Goal: Complete application form: Complete application form

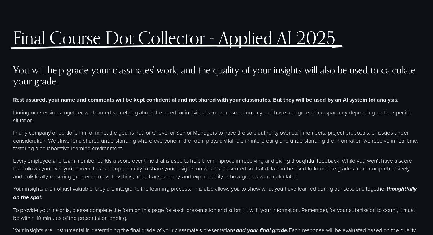
click at [210, 73] on div "Final Course Dot Collector - Applied AI 2025" at bounding box center [182, 50] width 339 height 44
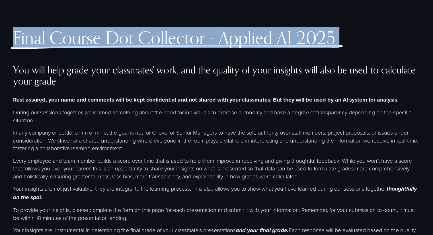
click at [210, 73] on div "Final Course Dot Collector - Applied AI 2025" at bounding box center [182, 50] width 339 height 44
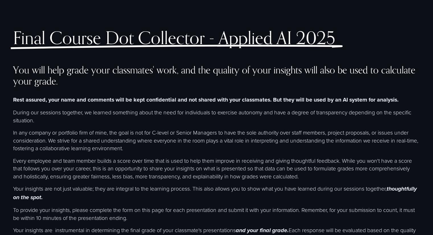
click at [187, 81] on h4 "You will help grade your classmates' work, and the quality of your insights wil…" at bounding box center [216, 75] width 407 height 23
click at [158, 104] on strong "Rest assured, your name and comments will be kept confidential and not shared w…" at bounding box center [206, 100] width 386 height 8
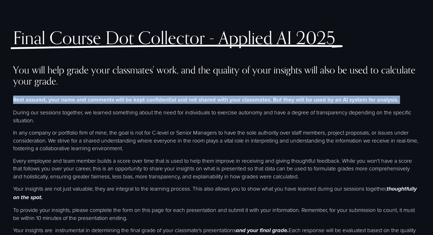
click at [158, 104] on strong "Rest assured, your name and comments will be kept confidential and not shared w…" at bounding box center [206, 100] width 386 height 8
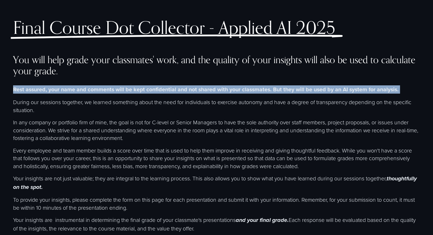
scroll to position [13, 0]
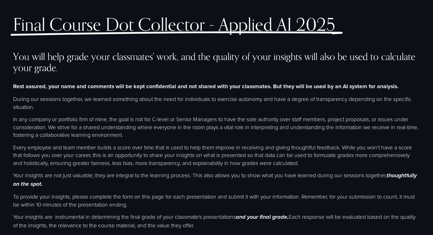
click at [88, 101] on p "During our sessions together, we learned something about the need for individua…" at bounding box center [216, 103] width 407 height 16
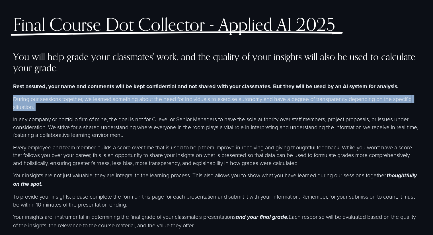
click at [88, 101] on p "During our sessions together, we learned something about the need for individua…" at bounding box center [216, 103] width 407 height 16
click at [91, 106] on p "During our sessions together, we learned something about the need for individua…" at bounding box center [216, 103] width 407 height 16
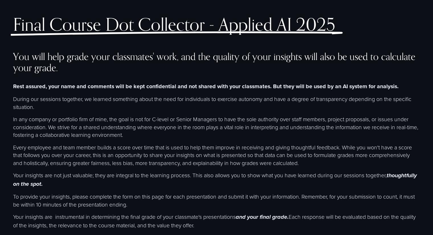
click at [99, 106] on p "During our sessions together, we learned something about the need for individua…" at bounding box center [216, 103] width 407 height 16
click at [68, 101] on p "During our sessions together, we learned something about the need for individua…" at bounding box center [216, 103] width 407 height 16
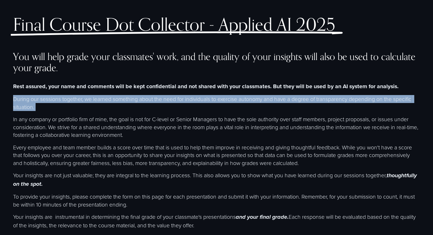
click at [68, 101] on p "During our sessions together, we learned something about the need for individua…" at bounding box center [216, 103] width 407 height 16
click at [73, 106] on p "During our sessions together, we learned something about the need for individua…" at bounding box center [216, 103] width 407 height 16
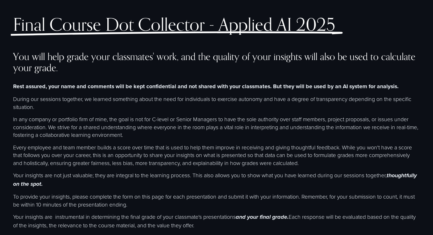
click at [128, 105] on p "During our sessions together, we learned something about the need for individua…" at bounding box center [216, 103] width 407 height 16
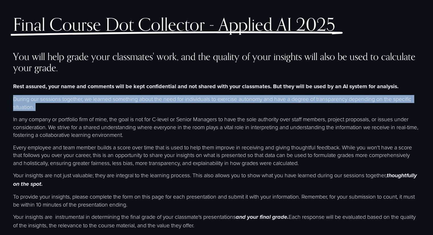
click at [128, 105] on p "During our sessions together, we learned something about the need for individua…" at bounding box center [216, 103] width 407 height 16
click at [128, 107] on p "During our sessions together, we learned something about the need for individua…" at bounding box center [216, 103] width 407 height 16
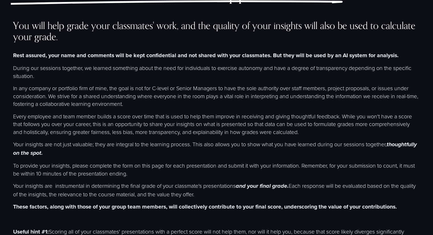
scroll to position [44, 0]
click at [79, 91] on p "In any company or portfolio firm of mine, the goal is not for C-level or Senior…" at bounding box center [216, 97] width 407 height 24
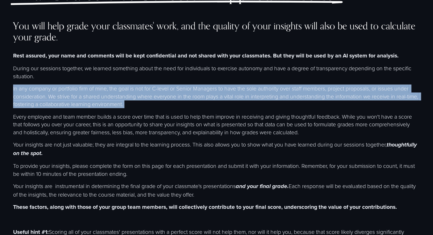
click at [79, 91] on p "In any company or portfolio firm of mine, the goal is not for C-level or Senior…" at bounding box center [216, 97] width 407 height 24
click at [96, 92] on p "In any company or portfolio firm of mine, the goal is not for C-level or Senior…" at bounding box center [216, 97] width 407 height 24
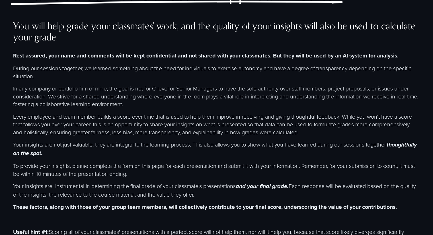
click at [36, 101] on p "In any company or portfolio firm of mine, the goal is not for C-level or Senior…" at bounding box center [216, 97] width 407 height 24
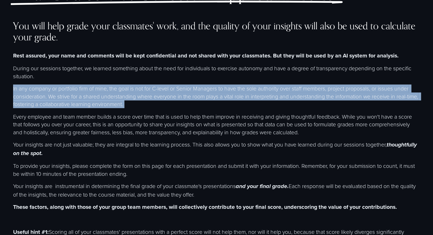
click at [36, 101] on p "In any company or portfolio firm of mine, the goal is not for C-level or Senior…" at bounding box center [216, 97] width 407 height 24
click at [65, 101] on p "In any company or portfolio firm of mine, the goal is not for C-level or Senior…" at bounding box center [216, 97] width 407 height 24
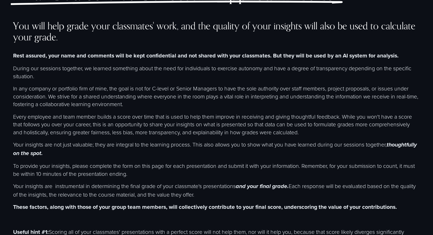
click at [102, 100] on p "In any company or portfolio firm of mine, the goal is not for C-level or Senior…" at bounding box center [216, 97] width 407 height 24
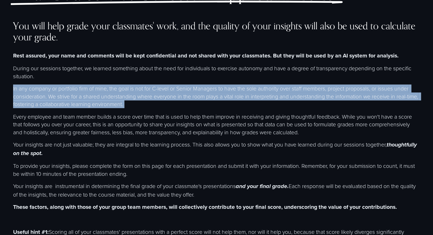
click at [102, 100] on p "In any company or portfolio firm of mine, the goal is not for C-level or Senior…" at bounding box center [216, 97] width 407 height 24
click at [147, 99] on p "In any company or portfolio firm of mine, the goal is not for C-level or Senior…" at bounding box center [216, 97] width 407 height 24
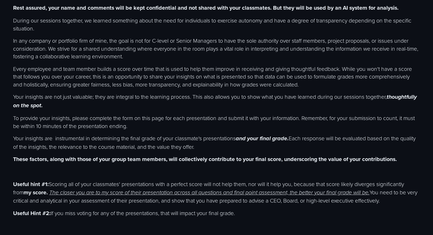
scroll to position [93, 0]
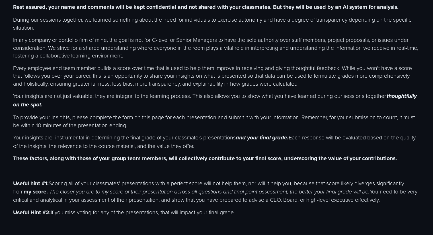
click at [113, 79] on p "Every employee and team member builds a score over time that is used to help th…" at bounding box center [216, 76] width 407 height 24
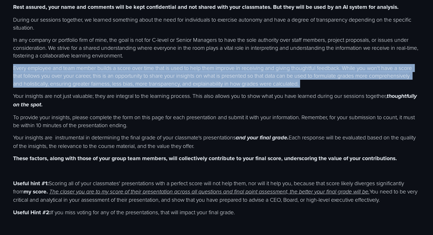
click at [113, 79] on p "Every employee and team member builds a score over time that is used to help th…" at bounding box center [216, 76] width 407 height 24
click at [127, 85] on p "Every employee and team member builds a score over time that is used to help th…" at bounding box center [216, 76] width 407 height 24
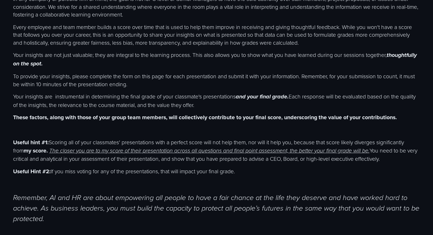
scroll to position [134, 0]
click at [104, 82] on p "To provide your insights, please complete the form on this page for each presen…" at bounding box center [216, 80] width 407 height 16
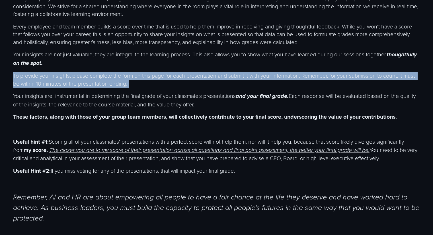
click at [104, 82] on p "To provide your insights, please complete the form on this page for each presen…" at bounding box center [216, 80] width 407 height 16
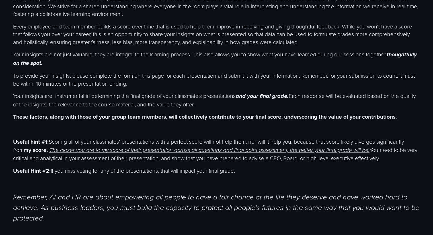
click at [82, 89] on div "You will help grade your classmates' work, and the quality of your insights wil…" at bounding box center [216, 77] width 407 height 294
click at [64, 95] on p "Your insights are instrumental in determining the final grade of your classmate…" at bounding box center [216, 100] width 407 height 16
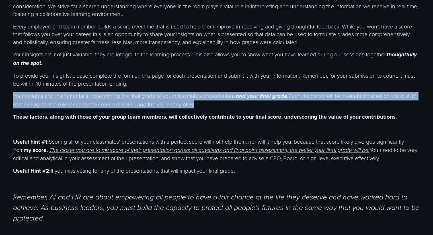
click at [64, 95] on p "Your insights are instrumental in determining the final grade of your classmate…" at bounding box center [216, 100] width 407 height 16
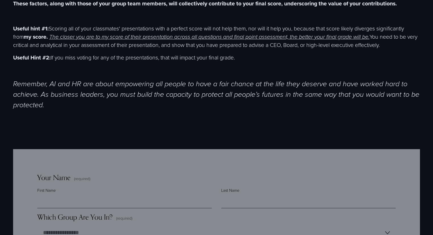
scroll to position [361, 0]
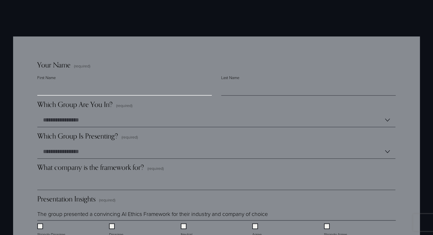
click at [86, 89] on input "First Name" at bounding box center [124, 89] width 175 height 14
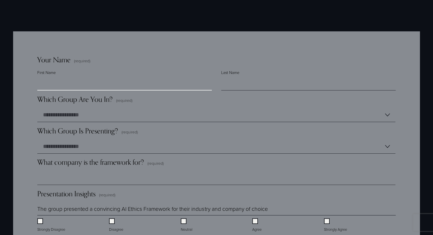
scroll to position [361, 0]
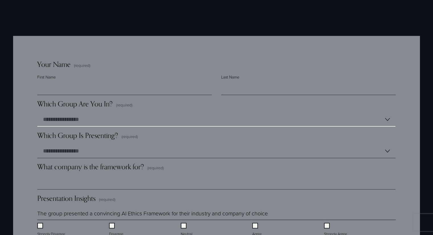
click at [100, 119] on select "**********" at bounding box center [216, 120] width 358 height 14
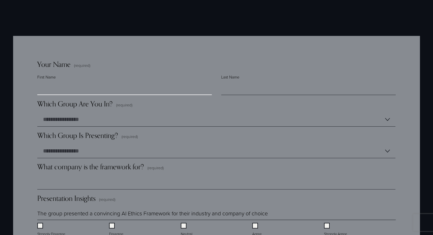
click at [80, 83] on input "First Name" at bounding box center [124, 88] width 175 height 14
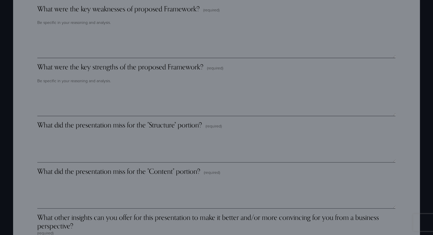
scroll to position [768, 0]
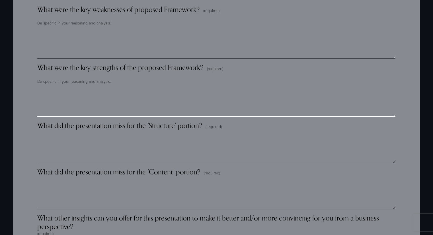
click at [131, 98] on textarea "What were the key strengths of the proposed Framework? (required)" at bounding box center [216, 102] width 358 height 28
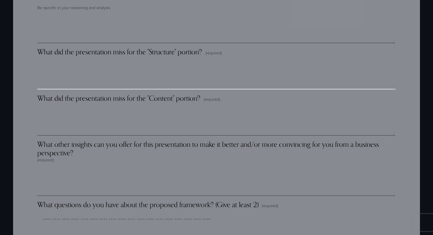
click at [93, 78] on textarea "What did the presentation miss for the "Structure" portion? (required)" at bounding box center [216, 75] width 358 height 28
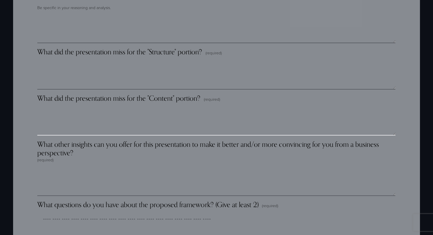
click at [80, 121] on textarea "What did the presentation miss for the "Content" portion? (required)" at bounding box center [216, 121] width 358 height 28
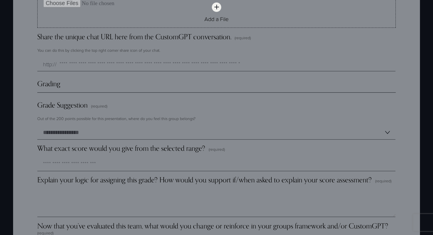
scroll to position [1493, 0]
click at [99, 91] on div "Grading" at bounding box center [216, 86] width 358 height 13
click at [77, 91] on div "Grading" at bounding box center [216, 86] width 358 height 13
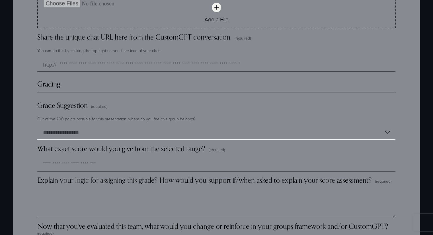
click at [62, 132] on select "**********" at bounding box center [216, 133] width 358 height 14
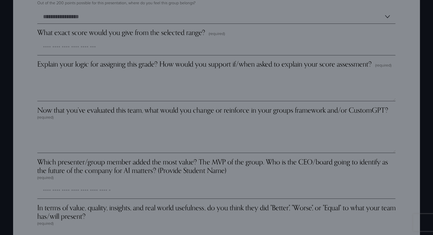
scroll to position [1616, 0]
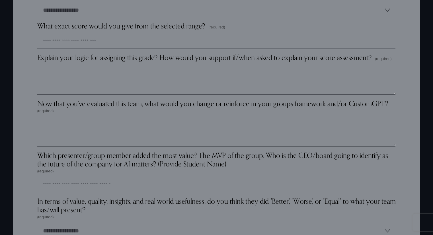
click at [194, 104] on span "Now that you’ve evaluated this team, what would you change or reinforce in your…" at bounding box center [212, 103] width 351 height 9
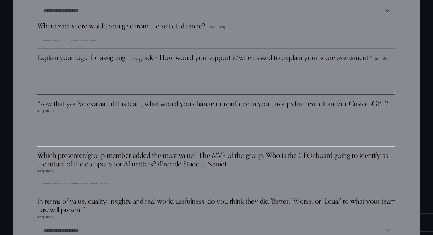
click at [194, 118] on textarea "Now that you’ve evaluated this team, what would you change or reinforce in your…" at bounding box center [216, 132] width 358 height 28
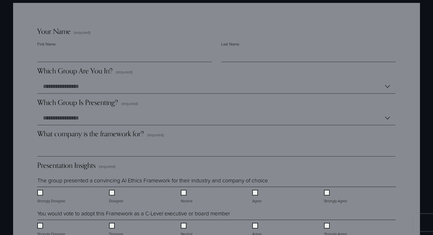
scroll to position [390, 0]
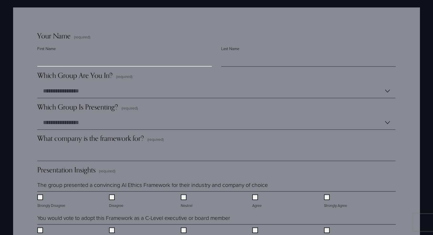
click at [125, 63] on input "First Name" at bounding box center [124, 60] width 175 height 14
type input "*******"
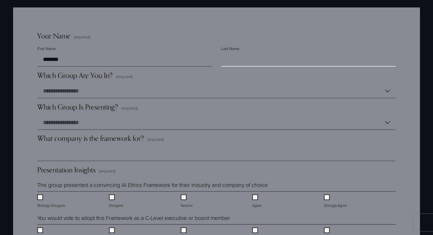
type input "**********"
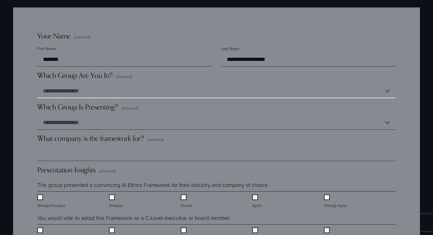
click at [100, 97] on select "**********" at bounding box center [216, 91] width 358 height 14
select select "*******"
click at [37, 86] on select "**********" at bounding box center [216, 91] width 358 height 14
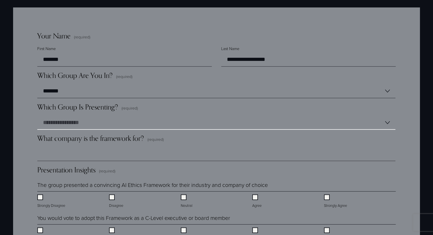
click at [91, 120] on select "**********" at bounding box center [216, 123] width 358 height 14
select select "*******"
click at [37, 117] on select "**********" at bounding box center [216, 123] width 358 height 14
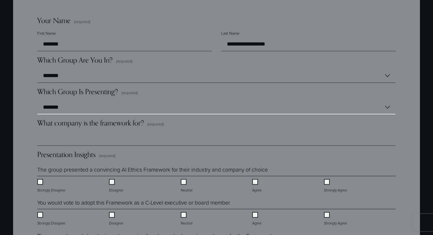
scroll to position [404, 0]
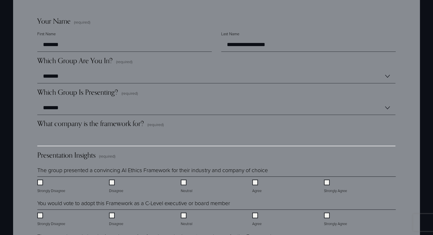
click at [103, 145] on input "What company is the framework for? (required)" at bounding box center [216, 139] width 358 height 14
type input "*******"
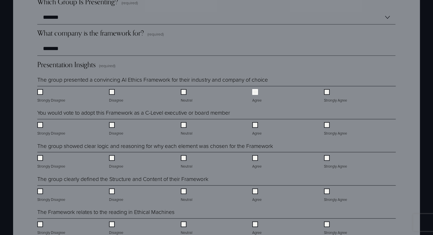
scroll to position [497, 0]
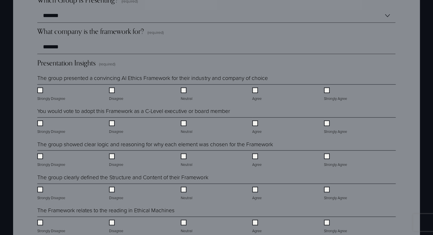
click at [150, 114] on legend "You would vote to adopt this Framework as a C-Level executive or board member" at bounding box center [133, 111] width 193 height 8
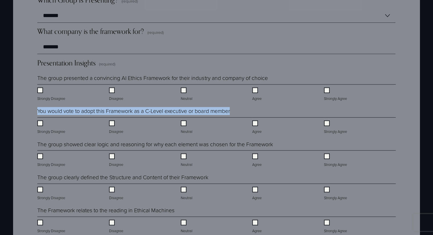
click at [150, 114] on legend "You would vote to adopt this Framework as a C-Level executive or board member" at bounding box center [133, 111] width 193 height 8
click at [154, 113] on legend "You would vote to adopt this Framework as a C-Level executive or board member" at bounding box center [133, 111] width 193 height 8
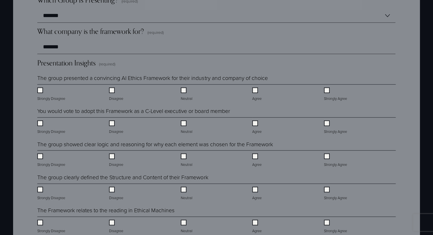
click at [160, 113] on legend "You would vote to adopt this Framework as a C-Level executive or board member" at bounding box center [133, 111] width 193 height 8
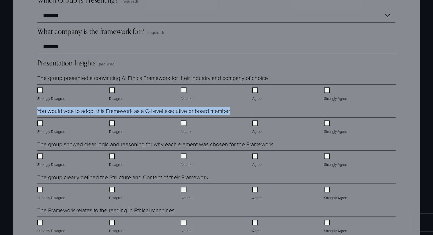
click at [160, 113] on legend "You would vote to adopt this Framework as a C-Level executive or board member" at bounding box center [133, 111] width 193 height 8
click at [173, 113] on legend "You would vote to adopt this Framework as a C-Level executive or board member" at bounding box center [133, 111] width 193 height 8
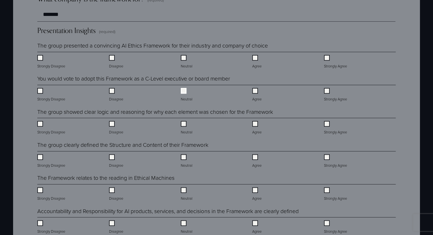
scroll to position [530, 0]
click at [169, 113] on legend "The group showed clear logic and reasoning for why each element was chosen for …" at bounding box center [155, 111] width 236 height 8
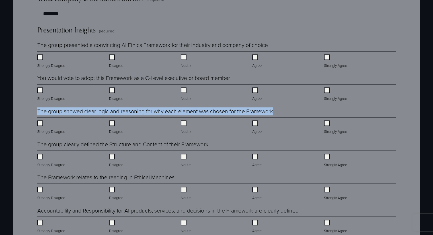
click at [169, 113] on legend "The group showed clear logic and reasoning for why each element was chosen for …" at bounding box center [155, 111] width 236 height 8
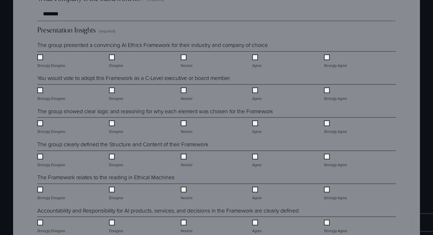
click at [216, 130] on div "Neutral" at bounding box center [217, 125] width 72 height 17
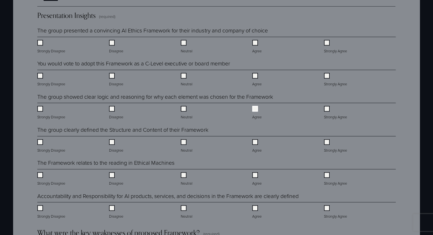
scroll to position [594, 0]
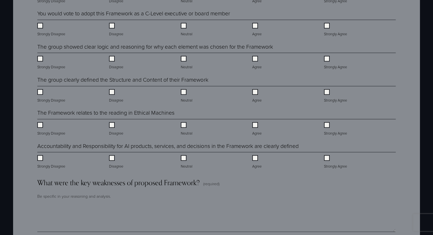
click at [157, 115] on legend "The Framework relates to the reading in Ethical Machines" at bounding box center [105, 113] width 137 height 8
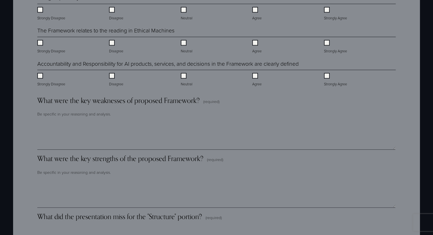
click at [260, 80] on label "Agree" at bounding box center [257, 80] width 11 height 14
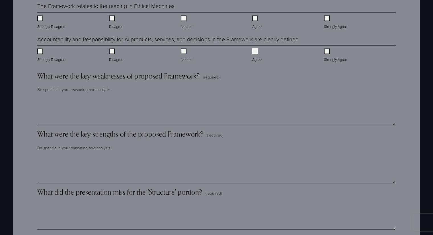
scroll to position [701, 0]
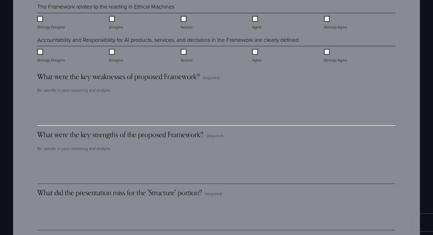
drag, startPoint x: 204, startPoint y: 122, endPoint x: 195, endPoint y: 119, distance: 9.5
click at [195, 119] on textarea "What were the key weaknesses of proposed Framework? (required)" at bounding box center [216, 111] width 358 height 28
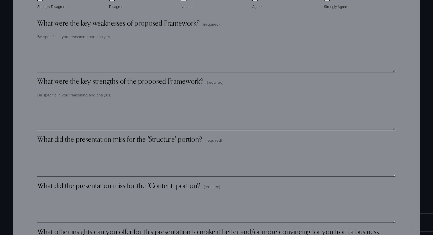
click at [191, 114] on textarea "What were the key strengths of the proposed Framework? (required)" at bounding box center [216, 116] width 358 height 28
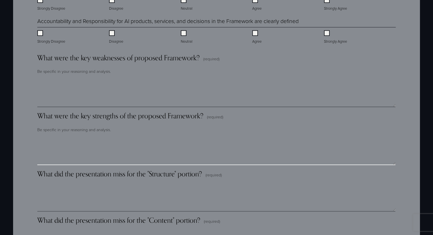
scroll to position [719, 0]
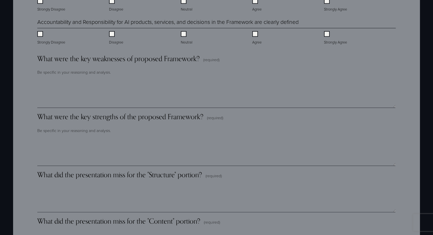
click at [105, 59] on span "What were the key weaknesses of proposed Framework?" at bounding box center [118, 58] width 163 height 9
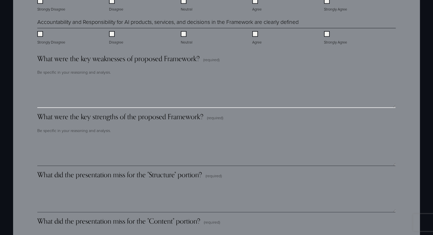
click at [105, 79] on textarea "What were the key weaknesses of proposed Framework? (required)" at bounding box center [216, 93] width 358 height 28
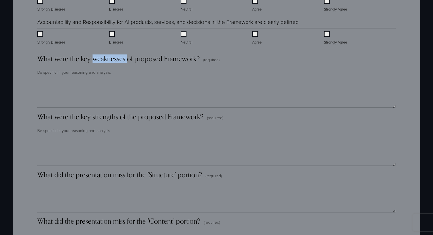
click at [105, 59] on span "What were the key weaknesses of proposed Framework?" at bounding box center [118, 58] width 163 height 9
click at [105, 79] on textarea "What were the key weaknesses of proposed Framework? (required)" at bounding box center [216, 93] width 358 height 28
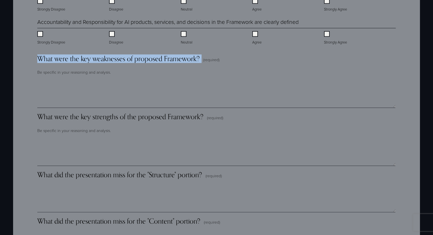
click at [105, 59] on span "What were the key weaknesses of proposed Framework?" at bounding box center [118, 58] width 163 height 9
click at [105, 79] on textarea "What were the key weaknesses of proposed Framework? (required)" at bounding box center [216, 93] width 358 height 28
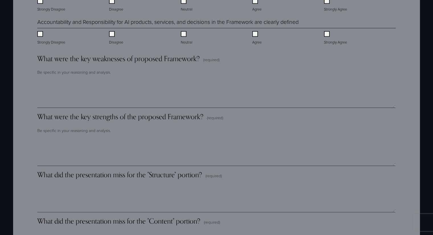
click at [100, 73] on p "Be specific in your reasoning and analysis." at bounding box center [216, 73] width 358 height 10
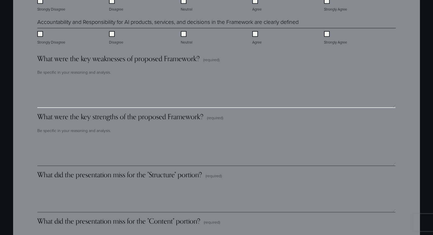
click at [95, 102] on textarea "What were the key weaknesses of proposed Framework? (required)" at bounding box center [216, 93] width 358 height 28
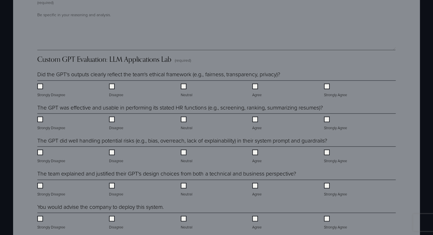
scroll to position [1097, 0]
click at [82, 62] on span "Custom GPT Evaluation: LLM Applications Lab" at bounding box center [104, 59] width 134 height 9
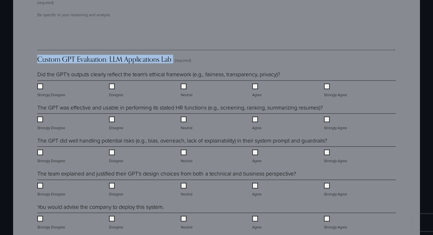
click at [82, 62] on span "Custom GPT Evaluation: LLM Applications Lab" at bounding box center [104, 59] width 134 height 9
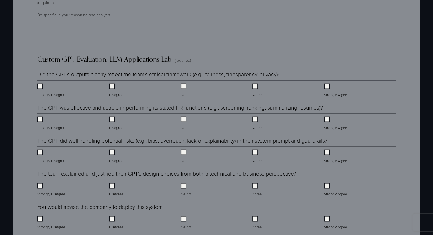
click at [136, 52] on div "**********" at bounding box center [216, 40] width 358 height 1433
click at [152, 145] on legend "The GPT did well handling potential risks (e.g., bias, overreach, lack of expla…" at bounding box center [182, 141] width 290 height 8
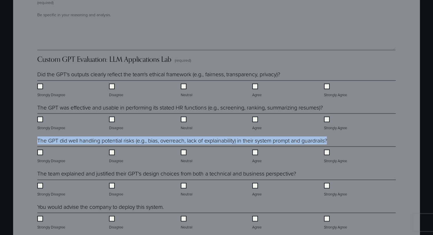
click at [152, 145] on legend "The GPT did well handling potential risks (e.g., bias, overreach, lack of expla…" at bounding box center [182, 141] width 290 height 8
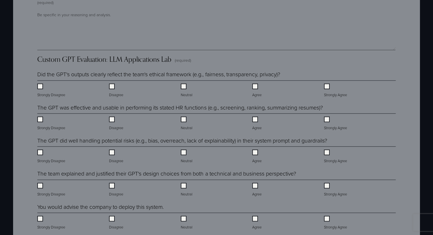
click at [163, 153] on div "Disagree" at bounding box center [145, 155] width 72 height 17
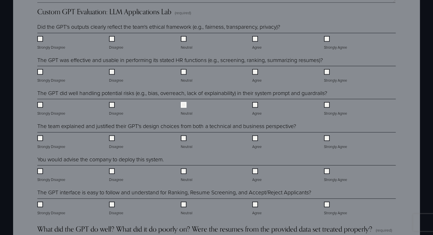
scroll to position [1145, 0]
click at [141, 130] on legend "The team explained and justified their GPT's design choices from both a technic…" at bounding box center [166, 126] width 259 height 8
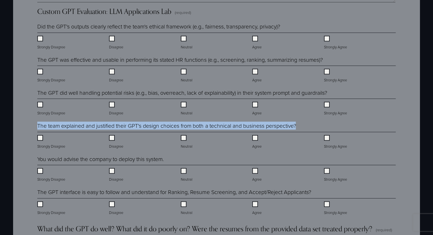
click at [141, 130] on legend "The team explained and justified their GPT's design choices from both a technic…" at bounding box center [166, 126] width 259 height 8
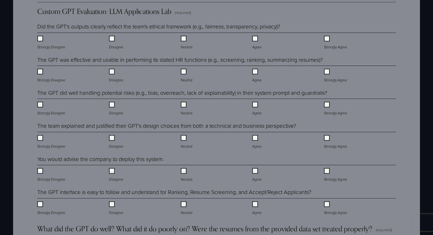
click at [143, 137] on div "Disagree" at bounding box center [145, 140] width 72 height 17
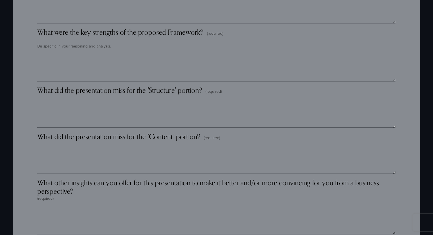
scroll to position [803, 0]
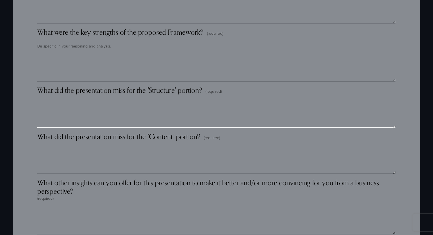
click at [130, 121] on textarea "What did the presentation miss for the "Structure" portion? (required)" at bounding box center [216, 113] width 358 height 28
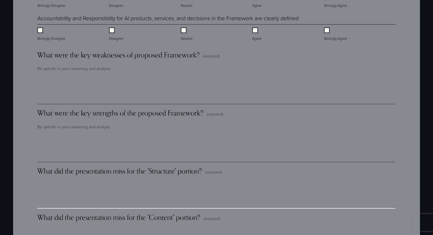
scroll to position [754, 0]
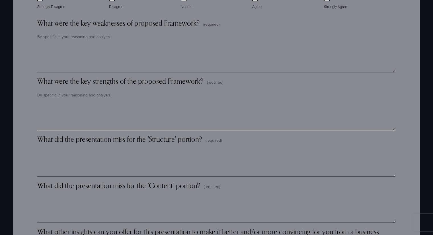
click at [91, 123] on textarea "What were the key strengths of the proposed Framework? (required)" at bounding box center [216, 116] width 358 height 28
type textarea "**********"
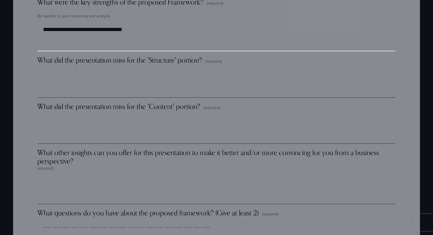
scroll to position [834, 0]
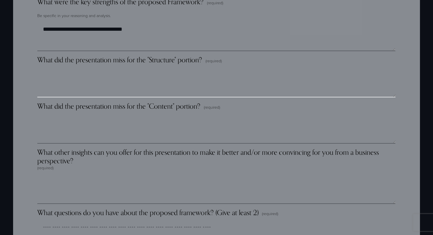
click at [174, 94] on textarea "What did the presentation miss for the "Structure" portion? (required)" at bounding box center [216, 83] width 358 height 28
type textarea "*"
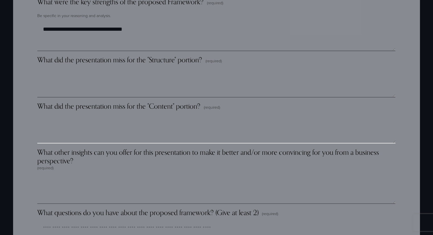
click at [93, 140] on textarea "What did the presentation miss for the "Content" portion? (required)" at bounding box center [216, 129] width 358 height 28
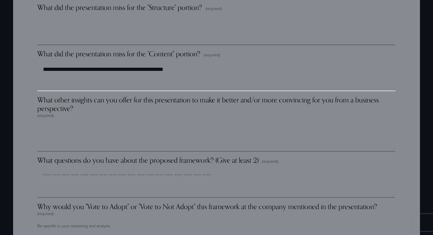
type textarea "**********"
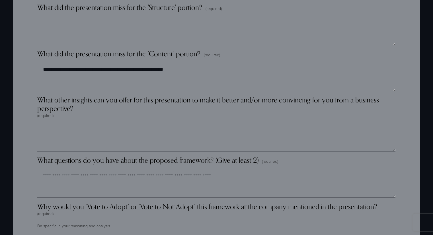
click at [91, 100] on span "What other insights can you offer for this presentation to make it better and/o…" at bounding box center [216, 104] width 358 height 17
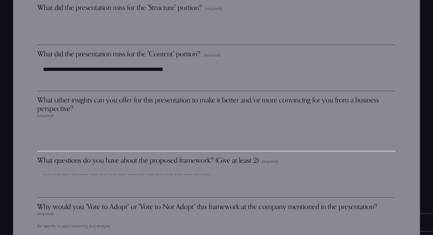
click at [91, 123] on textarea "What other insights can you offer for this presentation to make it better and/o…" at bounding box center [216, 137] width 358 height 28
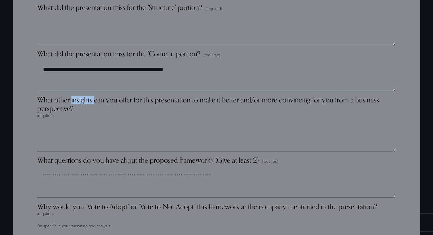
click at [91, 100] on span "What other insights can you offer for this presentation to make it better and/o…" at bounding box center [216, 104] width 358 height 17
click at [91, 123] on textarea "What other insights can you offer for this presentation to make it better and/o…" at bounding box center [216, 137] width 358 height 28
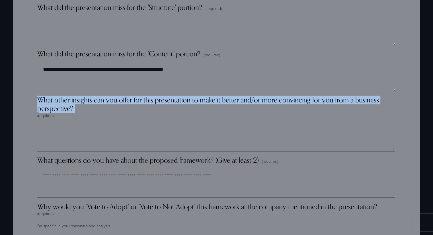
click at [91, 100] on span "What other insights can you offer for this presentation to make it better and/o…" at bounding box center [216, 104] width 358 height 17
click at [91, 123] on textarea "What other insights can you offer for this presentation to make it better and/o…" at bounding box center [216, 137] width 358 height 28
click at [90, 106] on span "What other insights can you offer for this presentation to make it better and/o…" at bounding box center [216, 104] width 358 height 17
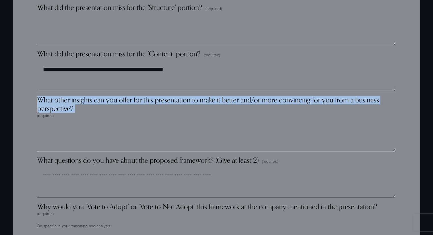
click at [90, 123] on textarea "What other insights can you offer for this presentation to make it better and/o…" at bounding box center [216, 137] width 358 height 28
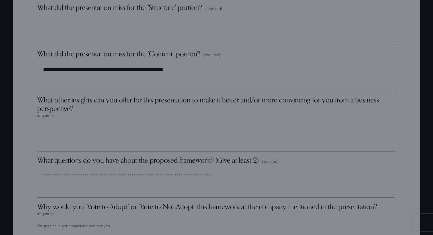
click at [103, 115] on div "What other insights can you offer for this presentation to make it better and/o…" at bounding box center [216, 107] width 358 height 23
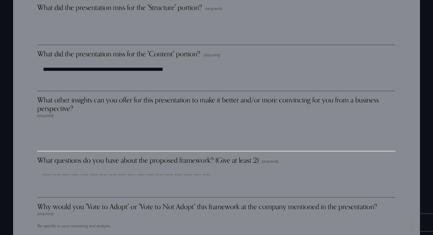
click at [103, 123] on textarea "What other insights can you offer for this presentation to make it better and/o…" at bounding box center [216, 137] width 358 height 28
click at [113, 139] on textarea "What other insights can you offer for this presentation to make it better and/o…" at bounding box center [216, 137] width 358 height 28
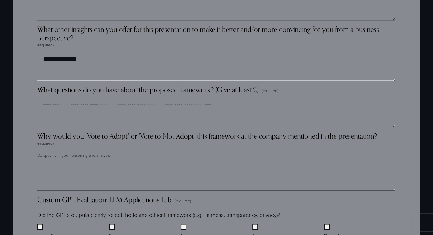
scroll to position [958, 0]
type textarea "**********"
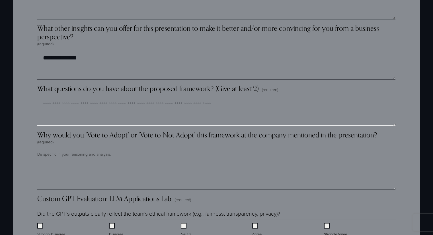
click at [83, 116] on textarea "What questions do you have about the proposed framework? (Give at least 2) (req…" at bounding box center [216, 111] width 358 height 28
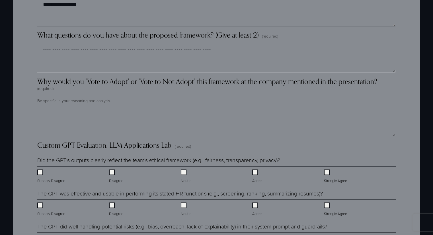
scroll to position [1011, 0]
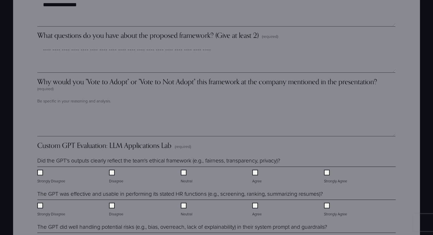
click at [60, 83] on span "Why would you "Vote to Adopt" or "Vote to Not Adopt" this framework at the comp…" at bounding box center [207, 81] width 340 height 9
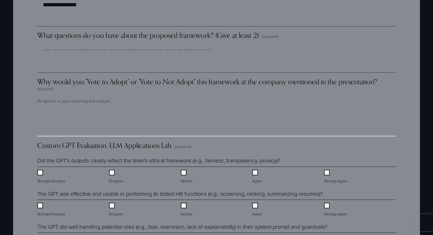
click at [60, 108] on textarea "Why would you "Vote to Adopt" or "Vote to Not Adopt" this framework at the comp…" at bounding box center [216, 122] width 358 height 28
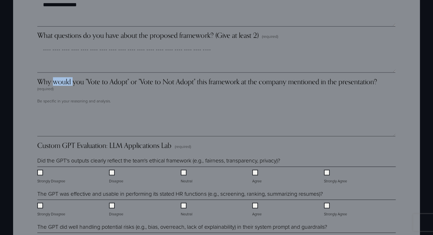
click at [60, 83] on span "Why would you "Vote to Adopt" or "Vote to Not Adopt" this framework at the comp…" at bounding box center [207, 81] width 340 height 9
click at [60, 108] on textarea "Why would you "Vote to Adopt" or "Vote to Not Adopt" this framework at the comp…" at bounding box center [216, 122] width 358 height 28
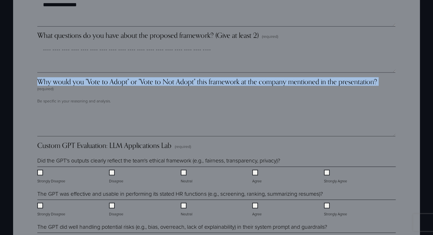
click at [60, 83] on span "Why would you "Vote to Adopt" or "Vote to Not Adopt" this framework at the comp…" at bounding box center [207, 81] width 340 height 9
click at [60, 108] on textarea "Why would you "Vote to Adopt" or "Vote to Not Adopt" this framework at the comp…" at bounding box center [216, 122] width 358 height 28
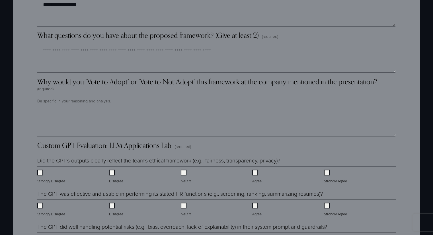
click at [70, 95] on label "Why would you "Vote to Adopt" or "Vote to Not Adopt" this framework at the comp…" at bounding box center [216, 86] width 358 height 19
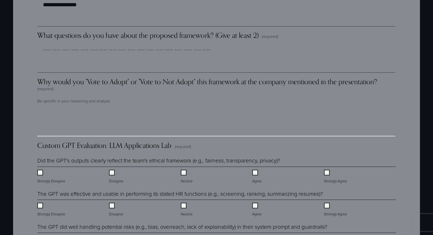
click at [70, 108] on textarea "Why would you "Vote to Adopt" or "Vote to Not Adopt" this framework at the comp…" at bounding box center [216, 122] width 358 height 28
click at [79, 130] on textarea "Why would you "Vote to Adopt" or "Vote to Not Adopt" this framework at the comp…" at bounding box center [216, 122] width 358 height 28
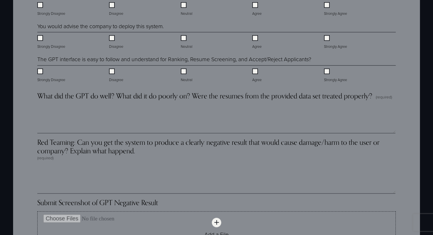
scroll to position [1282, 0]
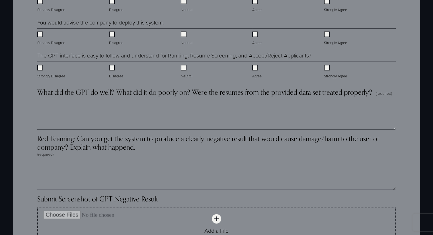
type textarea "**********"
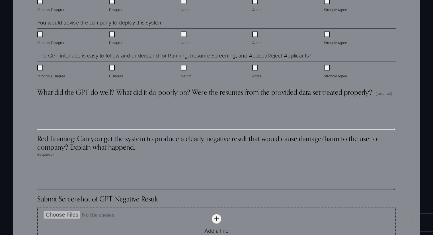
click at [119, 128] on textarea "What did the GPT do well? What did it do poorly on? Were the resumes from the p…" at bounding box center [216, 115] width 358 height 28
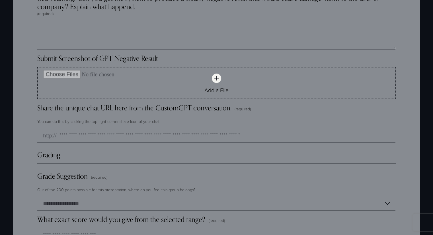
scroll to position [1384, 0]
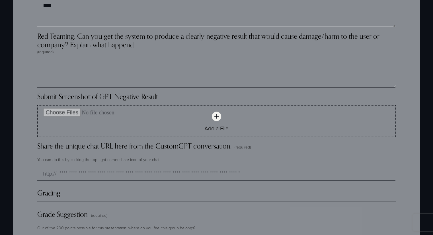
type textarea "****"
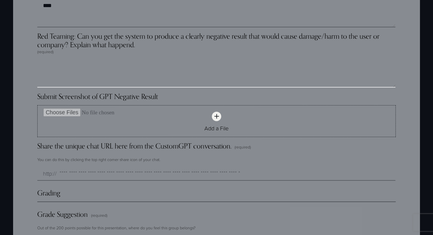
click at [112, 76] on textarea "Red Teaming: Can you get the system to produce a clearly negative result that w…" at bounding box center [216, 73] width 358 height 28
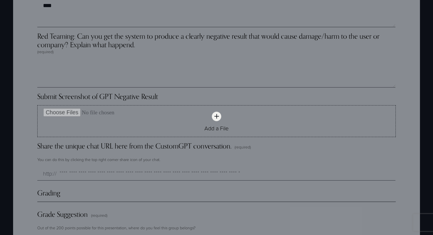
click at [126, 38] on span "Red Teaming: Can you get the system to produce a clearly negative result that w…" at bounding box center [216, 40] width 358 height 17
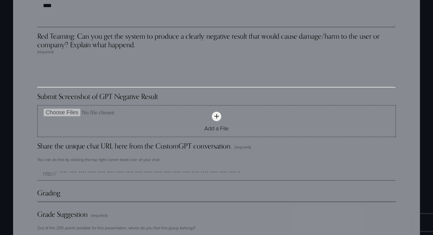
click at [126, 59] on textarea "Red Teaming: Can you get the system to produce a clearly negative result that w…" at bounding box center [216, 73] width 358 height 28
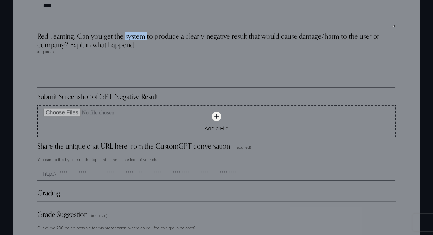
click at [126, 38] on span "Red Teaming: Can you get the system to produce a clearly negative result that w…" at bounding box center [216, 40] width 358 height 17
click at [126, 59] on textarea "Red Teaming: Can you get the system to produce a clearly negative result that w…" at bounding box center [216, 73] width 358 height 28
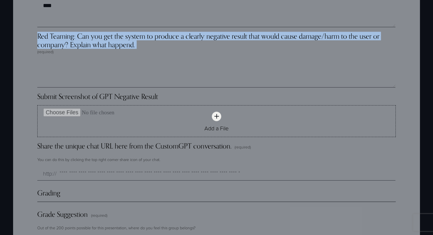
click at [126, 38] on span "Red Teaming: Can you get the system to produce a clearly negative result that w…" at bounding box center [216, 40] width 358 height 17
click at [126, 59] on textarea "Red Teaming: Can you get the system to produce a clearly negative result that w…" at bounding box center [216, 73] width 358 height 28
click at [130, 42] on span "Red Teaming: Can you get the system to produce a clearly negative result that w…" at bounding box center [216, 40] width 358 height 17
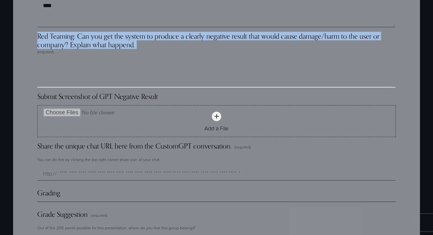
click at [130, 59] on textarea "Red Teaming: Can you get the system to produce a clearly negative result that w…" at bounding box center [216, 73] width 358 height 28
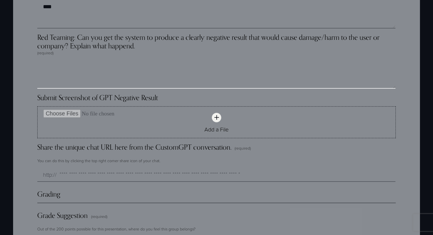
scroll to position [1384, 0]
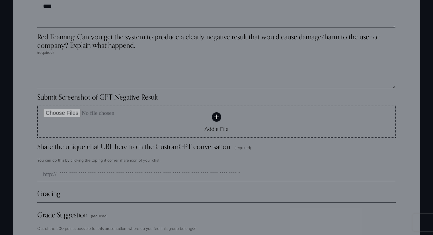
click at [237, 128] on div "Add a File" at bounding box center [217, 128] width 358 height 6
click at [237, 120] on input "Add a File" at bounding box center [217, 113] width 358 height 14
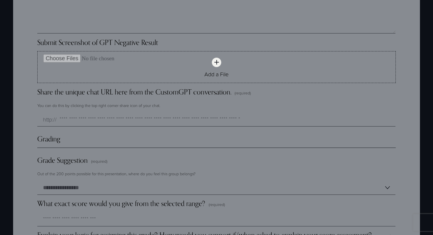
scroll to position [1481, 0]
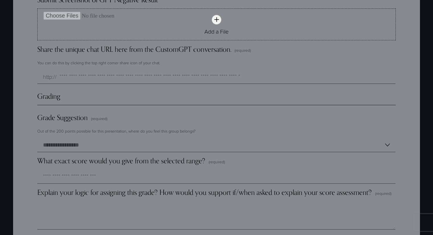
click at [153, 105] on div "Grading" at bounding box center [216, 98] width 358 height 13
click at [79, 132] on p "Out of the 200 points possible for this presentation, where do you feel this gr…" at bounding box center [116, 131] width 158 height 10
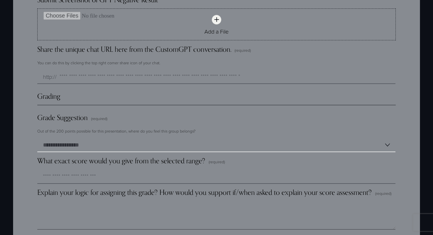
click at [74, 147] on select "**********" at bounding box center [216, 145] width 358 height 14
select select "**********"
click at [37, 139] on select "**********" at bounding box center [216, 145] width 358 height 14
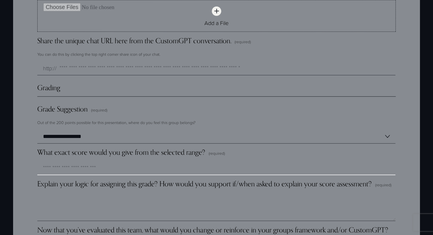
click at [113, 164] on input "What exact score would you give from the selected range? (required)" at bounding box center [216, 169] width 358 height 14
click at [93, 167] on input "What exact score would you give from the selected range? (required)" at bounding box center [216, 169] width 358 height 14
type input "***"
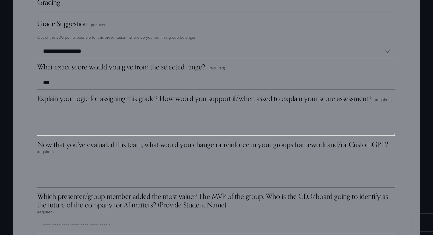
click at [134, 122] on textarea "Explain your logic for assigning this grade? How would you support if/when aske…" at bounding box center [216, 121] width 358 height 28
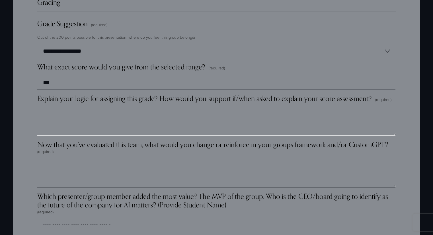
click at [211, 135] on textarea "Explain your logic for assigning this grade? How would you support if/when aske…" at bounding box center [216, 121] width 358 height 28
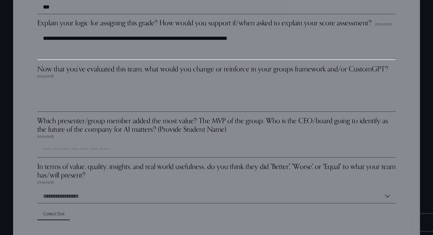
scroll to position [1652, 0]
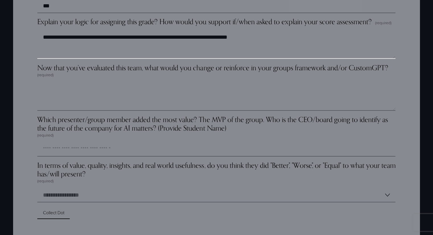
type textarea "**********"
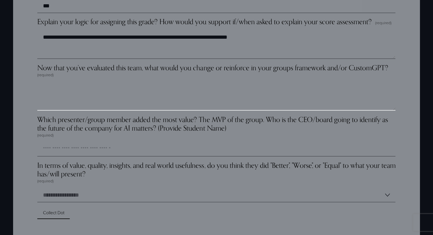
click at [203, 96] on textarea "Now that you’ve evaluated this team, what would you change or reinforce in your…" at bounding box center [216, 96] width 358 height 28
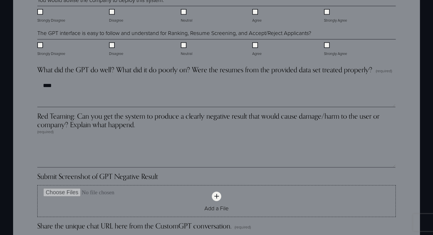
scroll to position [1304, 0]
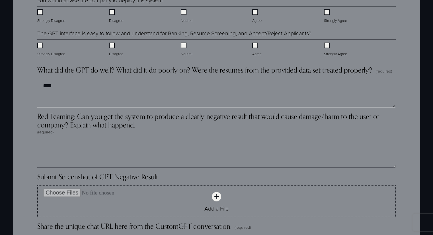
click at [183, 86] on textarea "****" at bounding box center [216, 93] width 358 height 28
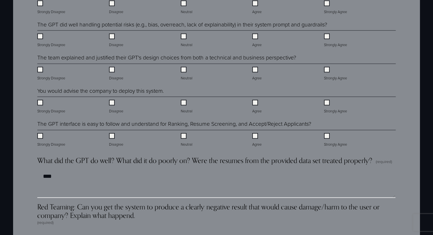
scroll to position [1213, 0]
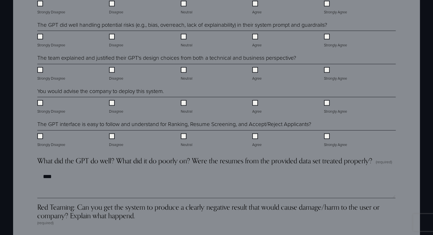
click at [146, 59] on legend "The team explained and justified their GPT's design choices from both a technic…" at bounding box center [166, 58] width 259 height 8
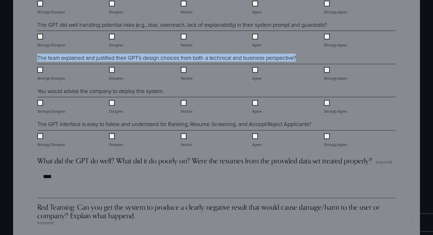
click at [146, 59] on legend "The team explained and justified their GPT's design choices from both a technic…" at bounding box center [166, 58] width 259 height 8
click at [157, 60] on legend "The team explained and justified their GPT's design choices from both a technic…" at bounding box center [166, 58] width 259 height 8
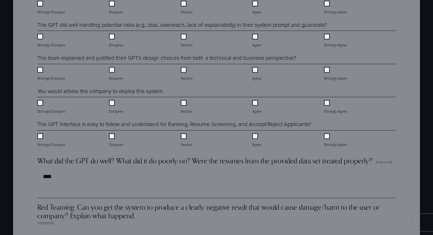
click at [181, 68] on div "Neutral" at bounding box center [217, 72] width 72 height 17
click at [252, 72] on div "Neutral" at bounding box center [217, 72] width 72 height 17
click at [183, 107] on label "Neutral" at bounding box center [187, 107] width 13 height 14
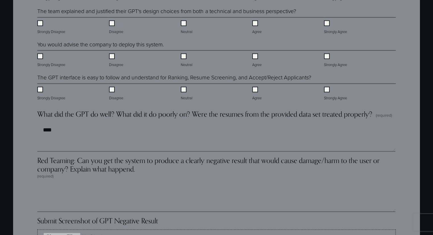
click at [133, 77] on legend "The GPT interface is easy to follow and understand for Ranking, Resume Screenin…" at bounding box center [174, 77] width 274 height 8
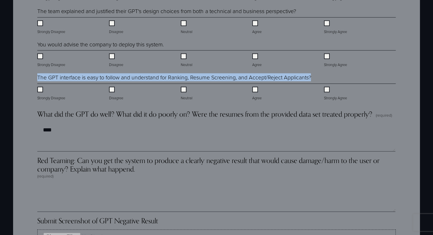
click at [133, 77] on legend "The GPT interface is easy to follow and understand for Ranking, Resume Screenin…" at bounding box center [174, 77] width 274 height 8
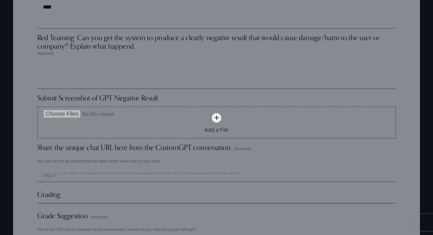
scroll to position [1386, 0]
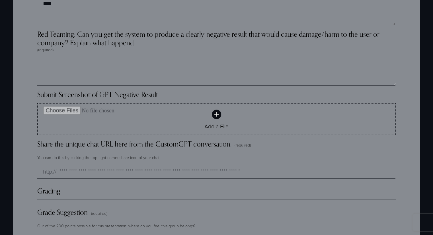
click at [215, 118] on icon at bounding box center [217, 114] width 6 height 6
click at [215, 118] on input "Add a File" at bounding box center [217, 111] width 358 height 14
type input "**********"
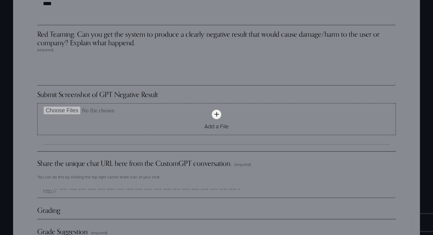
scroll to position [1392, 0]
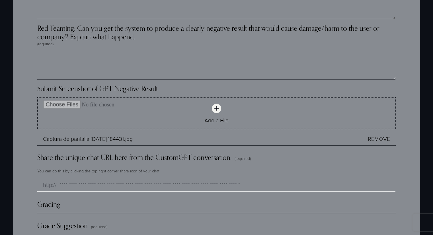
click at [99, 186] on input "Share the unique chat URL here from the CustomGPT conversation. (required)" at bounding box center [216, 185] width 358 height 14
paste input "**********"
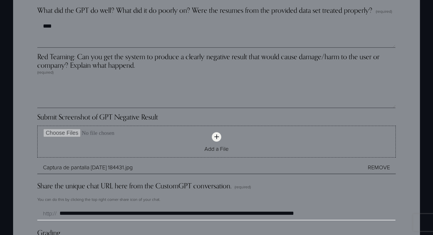
scroll to position [1357, 0]
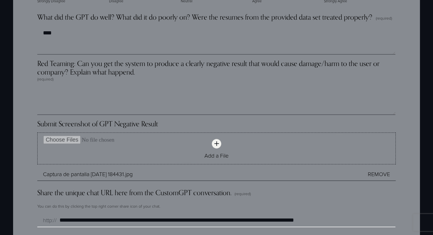
type input "**********"
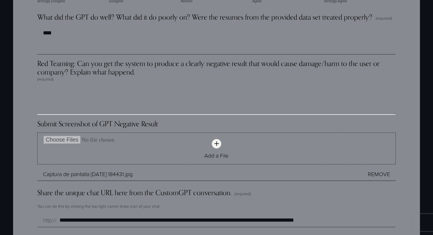
click at [147, 101] on textarea "Red Teaming: Can you get the system to produce a clearly negative result that w…" at bounding box center [216, 101] width 358 height 28
click at [164, 99] on textarea "Red Teaming: Can you get the system to produce a clearly negative result that w…" at bounding box center [216, 101] width 358 height 28
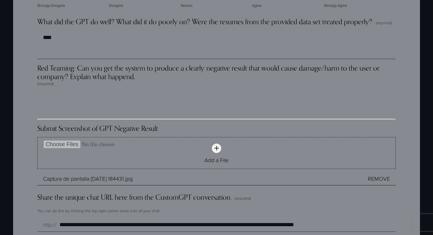
scroll to position [1352, 0]
click at [78, 102] on textarea "********" at bounding box center [216, 106] width 358 height 28
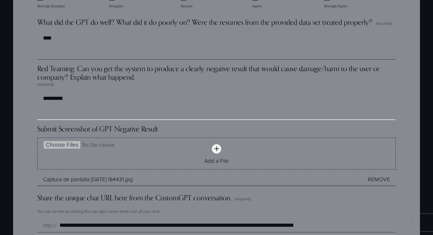
type textarea "*"
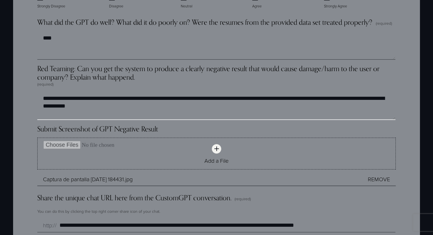
type textarea "**********"
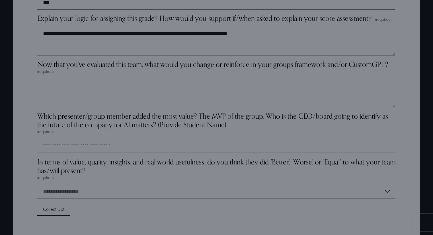
scroll to position [1691, 0]
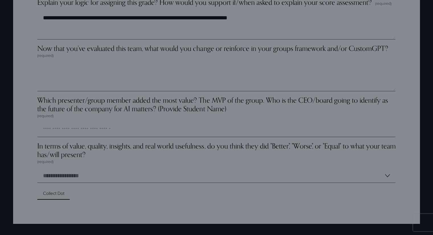
click at [91, 100] on span "Which presenter/group member added the most value? The MVP of the group. Who is…" at bounding box center [216, 104] width 358 height 17
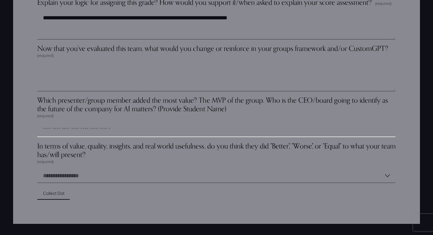
click at [91, 123] on input "Which presenter/group member added the most value? The MVP of the group. Who is…" at bounding box center [216, 130] width 358 height 14
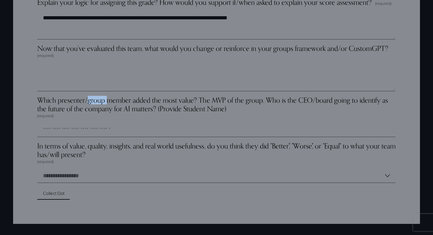
click at [91, 100] on span "Which presenter/group member added the most value? The MVP of the group. Who is…" at bounding box center [216, 104] width 358 height 17
click at [91, 123] on input "Which presenter/group member added the most value? The MVP of the group. Who is…" at bounding box center [216, 130] width 358 height 14
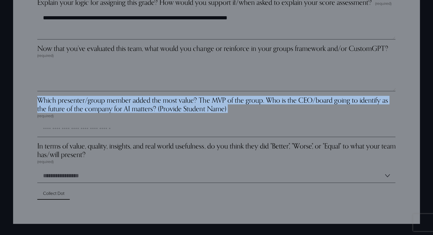
click at [91, 100] on span "Which presenter/group member added the most value? The MVP of the group. Who is…" at bounding box center [216, 104] width 358 height 17
click at [91, 123] on input "Which presenter/group member added the most value? The MVP of the group. Who is…" at bounding box center [216, 130] width 358 height 14
click at [91, 100] on span "Which presenter/group member added the most value? The MVP of the group. Who is…" at bounding box center [216, 104] width 358 height 17
click at [91, 123] on input "Which presenter/group member added the most value? The MVP of the group. Who is…" at bounding box center [216, 130] width 358 height 14
click at [114, 103] on span "Which presenter/group member added the most value? The MVP of the group. Who is…" at bounding box center [216, 104] width 358 height 17
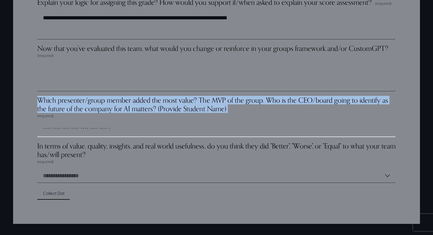
click at [114, 123] on input "Which presenter/group member added the most value? The MVP of the group. Who is…" at bounding box center [216, 130] width 358 height 14
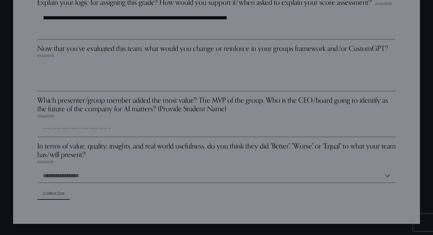
click at [146, 102] on span "Which presenter/group member added the most value? The MVP of the group. Who is…" at bounding box center [216, 104] width 358 height 17
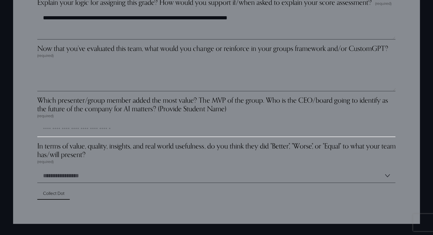
click at [146, 123] on input "Which presenter/group member added the most value? The MVP of the group. Who is…" at bounding box center [216, 130] width 358 height 14
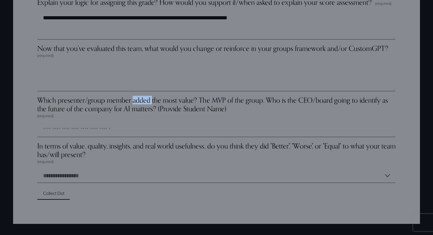
click at [146, 102] on span "Which presenter/group member added the most value? The MVP of the group. Who is…" at bounding box center [216, 104] width 358 height 17
click at [146, 123] on input "Which presenter/group member added the most value? The MVP of the group. Who is…" at bounding box center [216, 130] width 358 height 14
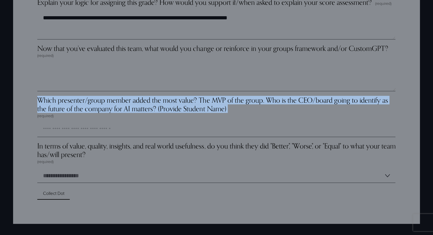
click at [146, 102] on span "Which presenter/group member added the most value? The MVP of the group. Who is…" at bounding box center [216, 104] width 358 height 17
click at [146, 123] on input "Which presenter/group member added the most value? The MVP of the group. Who is…" at bounding box center [216, 130] width 358 height 14
click at [146, 102] on span "Which presenter/group member added the most value? The MVP of the group. Who is…" at bounding box center [216, 104] width 358 height 17
click at [146, 123] on input "Which presenter/group member added the most value? The MVP of the group. Who is…" at bounding box center [216, 130] width 358 height 14
click at [92, 107] on span "Which presenter/group member added the most value? The MVP of the group. Who is…" at bounding box center [216, 104] width 358 height 17
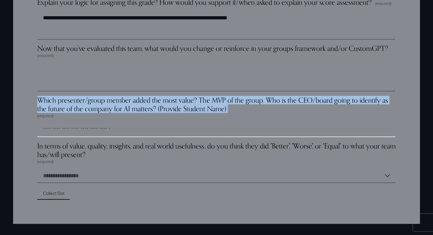
click at [92, 123] on input "Which presenter/group member added the most value? The MVP of the group. Who is…" at bounding box center [216, 130] width 358 height 14
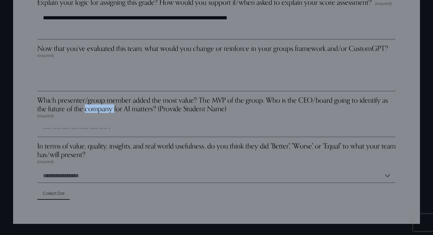
click at [92, 107] on span "Which presenter/group member added the most value? The MVP of the group. Who is…" at bounding box center [216, 104] width 358 height 17
click at [92, 123] on input "Which presenter/group member added the most value? The MVP of the group. Who is…" at bounding box center [216, 130] width 358 height 14
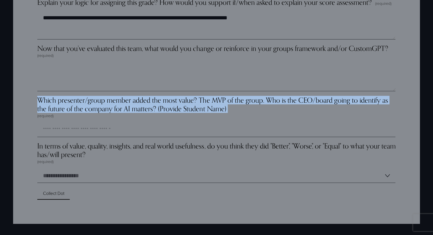
click at [92, 107] on span "Which presenter/group member added the most value? The MVP of the group. Who is…" at bounding box center [216, 104] width 358 height 17
click at [92, 123] on input "Which presenter/group member added the most value? The MVP of the group. Who is…" at bounding box center [216, 130] width 358 height 14
click at [92, 107] on span "Which presenter/group member added the most value? The MVP of the group. Who is…" at bounding box center [216, 104] width 358 height 17
click at [92, 123] on input "Which presenter/group member added the most value? The MVP of the group. Who is…" at bounding box center [216, 130] width 358 height 14
click at [92, 107] on span "Which presenter/group member added the most value? The MVP of the group. Who is…" at bounding box center [216, 104] width 358 height 17
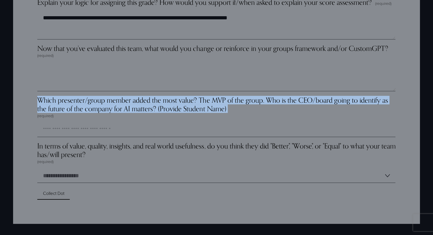
click at [92, 123] on input "Which presenter/group member added the most value? The MVP of the group. Who is…" at bounding box center [216, 130] width 358 height 14
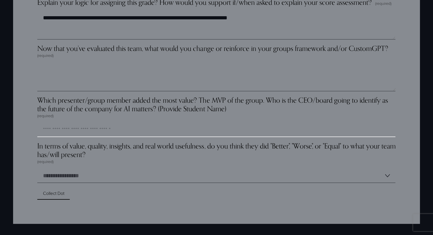
click at [78, 132] on input "Which presenter/group member added the most value? The MVP of the group. Who is…" at bounding box center [216, 130] width 358 height 14
click at [104, 133] on input "Which presenter/group member added the most value? The MVP of the group. Who is…" at bounding box center [216, 130] width 358 height 14
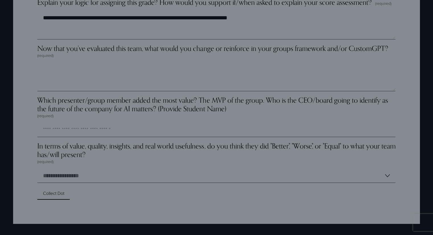
click at [120, 100] on span "Which presenter/group member added the most value? The MVP of the group. Who is…" at bounding box center [216, 104] width 358 height 17
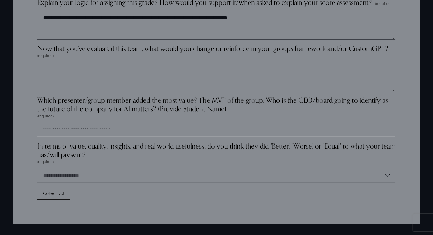
click at [120, 123] on input "Which presenter/group member added the most value? The MVP of the group. Who is…" at bounding box center [216, 130] width 358 height 14
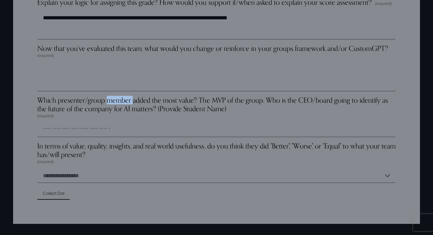
click at [120, 100] on span "Which presenter/group member added the most value? The MVP of the group. Who is…" at bounding box center [216, 104] width 358 height 17
click at [120, 123] on input "Which presenter/group member added the most value? The MVP of the group. Who is…" at bounding box center [216, 130] width 358 height 14
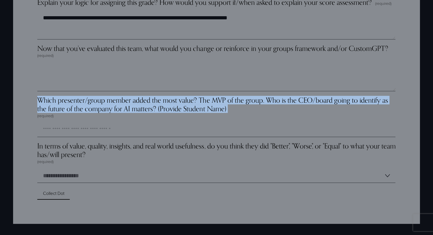
click at [120, 100] on span "Which presenter/group member added the most value? The MVP of the group. Who is…" at bounding box center [216, 104] width 358 height 17
click at [120, 123] on input "Which presenter/group member added the most value? The MVP of the group. Who is…" at bounding box center [216, 130] width 358 height 14
click at [120, 100] on span "Which presenter/group member added the most value? The MVP of the group. Who is…" at bounding box center [216, 104] width 358 height 17
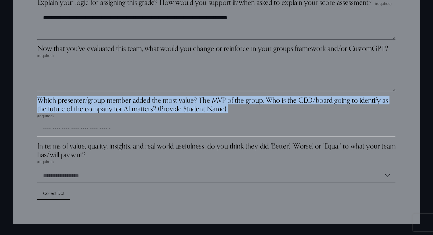
click at [120, 123] on input "Which presenter/group member added the most value? The MVP of the group. Who is…" at bounding box center [216, 130] width 358 height 14
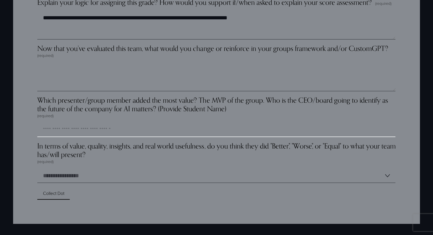
click at [91, 130] on input "Which presenter/group member added the most value? The MVP of the group. Who is…" at bounding box center [216, 130] width 358 height 14
type input "******"
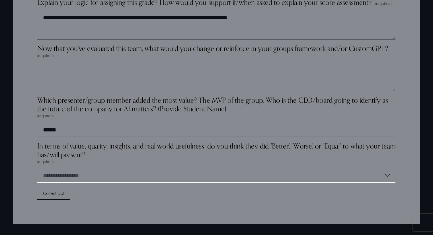
click at [75, 175] on select "**********" at bounding box center [216, 176] width 358 height 14
click at [37, 170] on select "**********" at bounding box center [216, 176] width 358 height 14
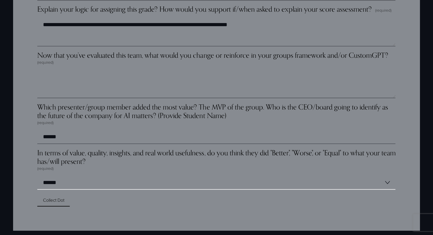
scroll to position [1684, 0]
click at [52, 185] on select "**********" at bounding box center [216, 183] width 358 height 14
select select "*****"
click at [37, 177] on select "**********" at bounding box center [216, 183] width 358 height 14
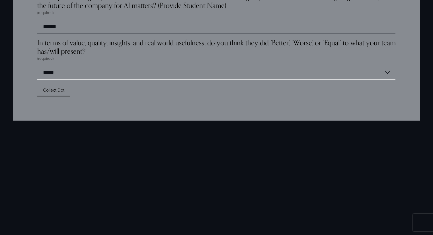
scroll to position [1794, 0]
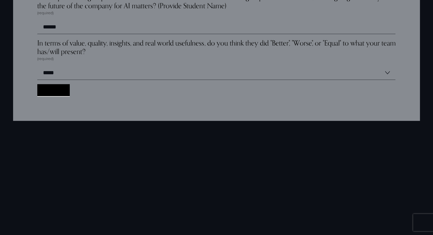
click at [57, 92] on button "Collect Dot Collect Dot" at bounding box center [53, 90] width 32 height 12
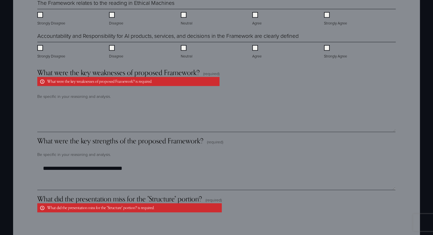
scroll to position [726, 0]
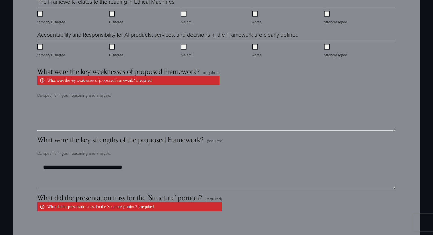
click at [78, 124] on textarea "What were the key weaknesses of proposed Framework? (required) What were the ke…" at bounding box center [216, 117] width 358 height 28
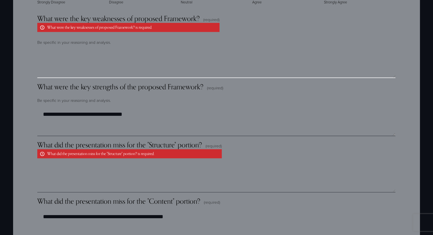
scroll to position [779, 0]
drag, startPoint x: 70, startPoint y: 57, endPoint x: 24, endPoint y: 52, distance: 46.5
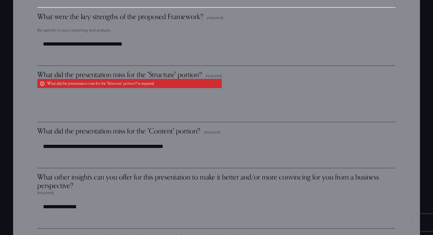
scroll to position [849, 0]
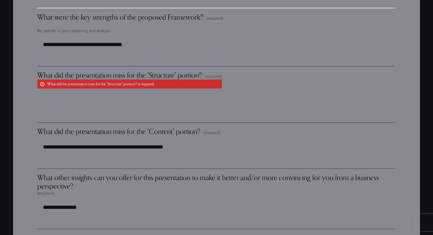
type textarea "*****"
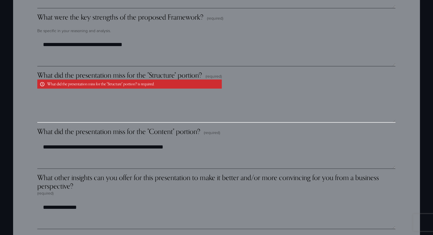
click at [83, 117] on textarea "What did the presentation miss for the "Structure" portion? (required) What did…" at bounding box center [216, 108] width 358 height 28
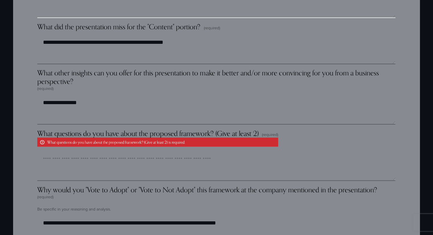
scroll to position [953, 0]
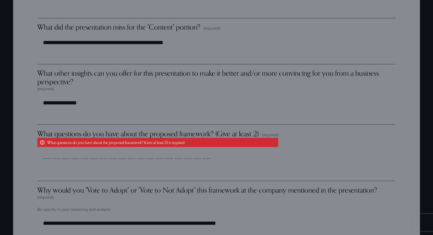
click at [110, 133] on span "What questions do you have about the proposed framework? (Give at least 2)" at bounding box center [147, 133] width 221 height 9
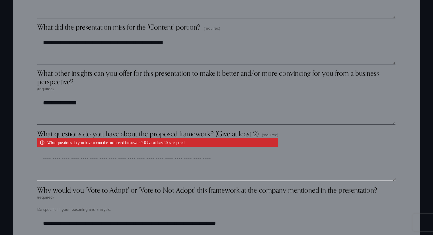
click at [110, 153] on textarea "What questions do you have about the proposed framework? (Give at least 2) (req…" at bounding box center [216, 167] width 358 height 28
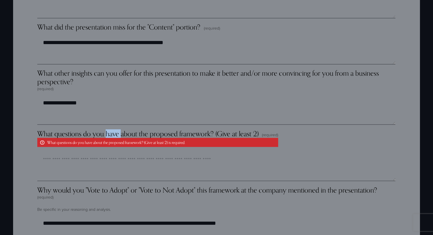
click at [110, 133] on span "What questions do you have about the proposed framework? (Give at least 2)" at bounding box center [147, 133] width 221 height 9
click at [110, 153] on textarea "What questions do you have about the proposed framework? (Give at least 2) (req…" at bounding box center [216, 167] width 358 height 28
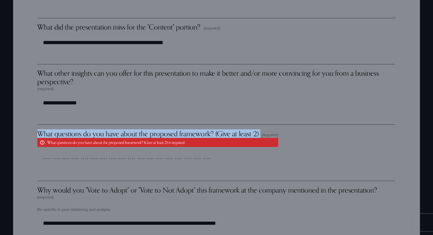
click at [110, 133] on span "What questions do you have about the proposed framework? (Give at least 2)" at bounding box center [147, 133] width 221 height 9
click at [110, 153] on textarea "What questions do you have about the proposed framework? (Give at least 2) (req…" at bounding box center [216, 167] width 358 height 28
click at [110, 133] on span "What questions do you have about the proposed framework? (Give at least 2)" at bounding box center [147, 133] width 221 height 9
click at [110, 153] on textarea "What questions do you have about the proposed framework? (Give at least 2) (req…" at bounding box center [216, 167] width 358 height 28
click at [110, 134] on span "What questions do you have about the proposed framework? (Give at least 2)" at bounding box center [147, 133] width 221 height 9
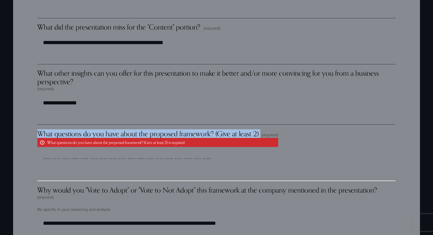
click at [110, 153] on textarea "What questions do you have about the proposed framework? (Give at least 2) (req…" at bounding box center [216, 167] width 358 height 28
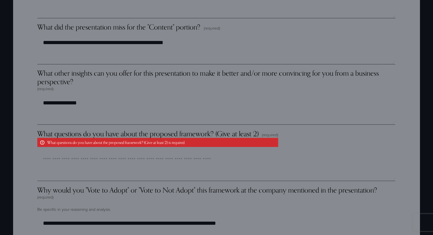
click at [95, 135] on span "What questions do you have about the proposed framework? (Give at least 2)" at bounding box center [147, 133] width 221 height 9
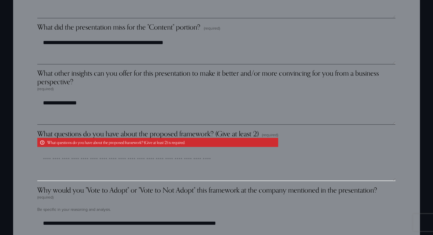
click at [95, 153] on textarea "What questions do you have about the proposed framework? (Give at least 2) (req…" at bounding box center [216, 167] width 358 height 28
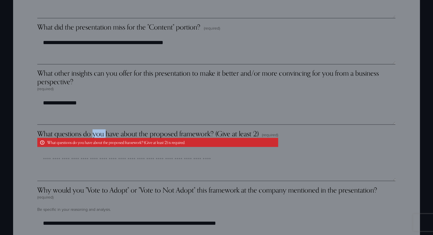
click at [95, 135] on span "What questions do you have about the proposed framework? (Give at least 2)" at bounding box center [147, 133] width 221 height 9
click at [95, 153] on textarea "What questions do you have about the proposed framework? (Give at least 2) (req…" at bounding box center [216, 167] width 358 height 28
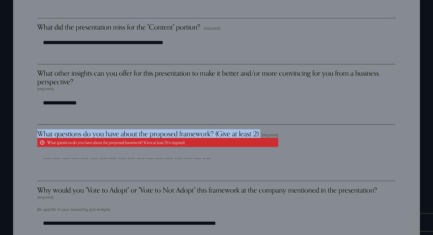
click at [95, 135] on span "What questions do you have about the proposed framework? (Give at least 2)" at bounding box center [147, 133] width 221 height 9
click at [95, 153] on textarea "What questions do you have about the proposed framework? (Give at least 2) (req…" at bounding box center [216, 167] width 358 height 28
click at [95, 135] on span "What questions do you have about the proposed framework? (Give at least 2)" at bounding box center [147, 133] width 221 height 9
click at [95, 153] on textarea "What questions do you have about the proposed framework? (Give at least 2) (req…" at bounding box center [216, 167] width 358 height 28
click at [95, 135] on span "What questions do you have about the proposed framework? (Give at least 2)" at bounding box center [147, 133] width 221 height 9
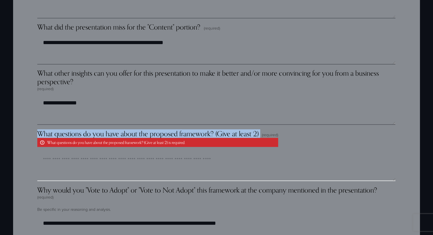
click at [95, 153] on textarea "What questions do you have about the proposed framework? (Give at least 2) (req…" at bounding box center [216, 167] width 358 height 28
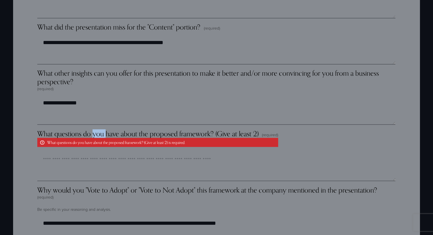
click at [95, 135] on span "What questions do you have about the proposed framework? (Give at least 2)" at bounding box center [147, 133] width 221 height 9
click at [95, 153] on textarea "What questions do you have about the proposed framework? (Give at least 2) (req…" at bounding box center [216, 167] width 358 height 28
click at [95, 135] on span "What questions do you have about the proposed framework? (Give at least 2)" at bounding box center [147, 133] width 221 height 9
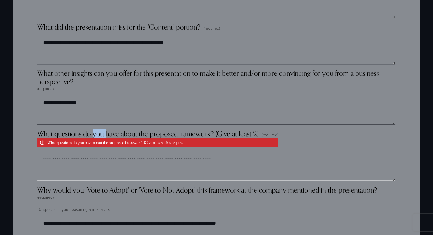
click at [95, 153] on textarea "What questions do you have about the proposed framework? (Give at least 2) (req…" at bounding box center [216, 167] width 358 height 28
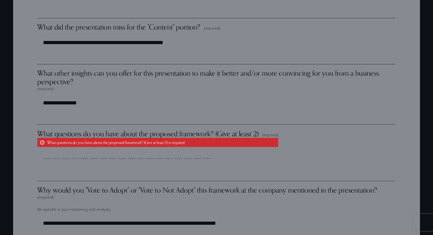
click at [95, 135] on span "What questions do you have about the proposed framework? (Give at least 2)" at bounding box center [147, 133] width 221 height 9
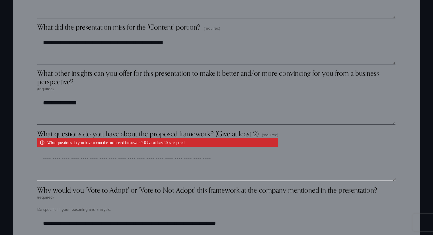
click at [95, 153] on textarea "What questions do you have about the proposed framework? (Give at least 2) (req…" at bounding box center [216, 167] width 358 height 28
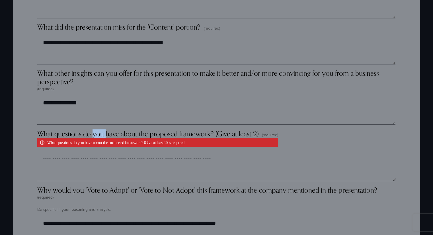
click at [95, 135] on span "What questions do you have about the proposed framework? (Give at least 2)" at bounding box center [147, 133] width 221 height 9
click at [95, 153] on textarea "What questions do you have about the proposed framework? (Give at least 2) (req…" at bounding box center [216, 167] width 358 height 28
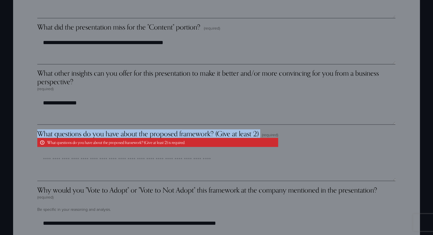
click at [95, 135] on span "What questions do you have about the proposed framework? (Give at least 2)" at bounding box center [147, 133] width 221 height 9
click at [95, 153] on textarea "What questions do you have about the proposed framework? (Give at least 2) (req…" at bounding box center [216, 167] width 358 height 28
click at [95, 135] on span "What questions do you have about the proposed framework? (Give at least 2)" at bounding box center [147, 133] width 221 height 9
click at [95, 153] on textarea "What questions do you have about the proposed framework? (Give at least 2) (req…" at bounding box center [216, 167] width 358 height 28
click at [85, 134] on span "What questions do you have about the proposed framework? (Give at least 2)" at bounding box center [147, 133] width 221 height 9
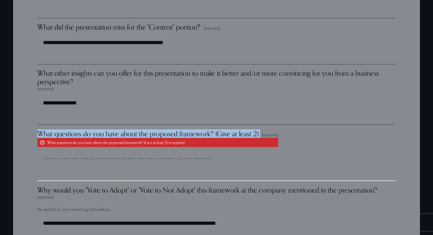
click at [85, 153] on textarea "What questions do you have about the proposed framework? (Give at least 2) (req…" at bounding box center [216, 167] width 358 height 28
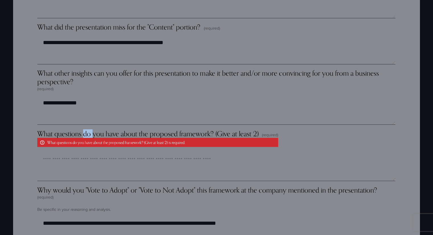
click at [85, 134] on span "What questions do you have about the proposed framework? (Give at least 2)" at bounding box center [147, 133] width 221 height 9
click at [85, 153] on textarea "What questions do you have about the proposed framework? (Give at least 2) (req…" at bounding box center [216, 167] width 358 height 28
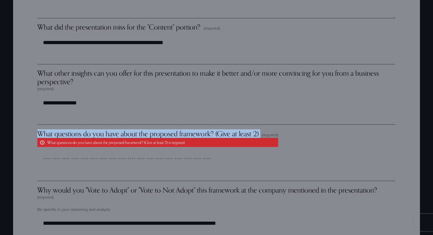
click at [85, 134] on span "What questions do you have about the proposed framework? (Give at least 2)" at bounding box center [147, 133] width 221 height 9
click at [85, 153] on textarea "What questions do you have about the proposed framework? (Give at least 2) (req…" at bounding box center [216, 167] width 358 height 28
click at [85, 134] on span "What questions do you have about the proposed framework? (Give at least 2)" at bounding box center [147, 133] width 221 height 9
click at [85, 153] on textarea "What questions do you have about the proposed framework? (Give at least 2) (req…" at bounding box center [216, 167] width 358 height 28
click at [101, 135] on span "What questions do you have about the proposed framework? (Give at least 2)" at bounding box center [147, 133] width 221 height 9
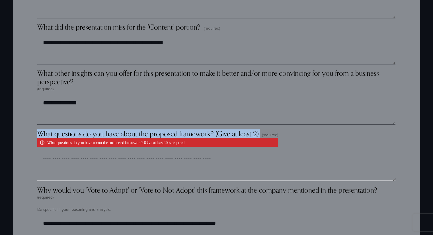
click at [101, 153] on textarea "What questions do you have about the proposed framework? (Give at least 2) (req…" at bounding box center [216, 167] width 358 height 28
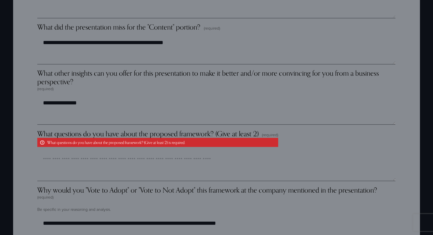
click at [95, 135] on span "What questions do you have about the proposed framework? (Give at least 2)" at bounding box center [147, 133] width 221 height 9
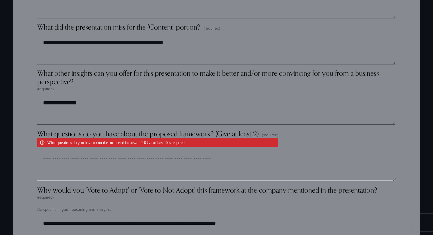
click at [95, 153] on textarea "What questions do you have about the proposed framework? (Give at least 2) (req…" at bounding box center [216, 167] width 358 height 28
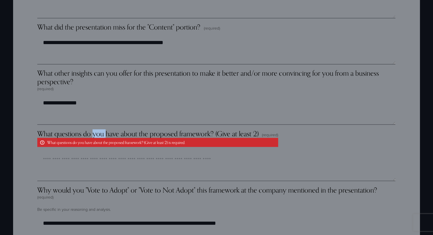
click at [95, 135] on span "What questions do you have about the proposed framework? (Give at least 2)" at bounding box center [147, 133] width 221 height 9
click at [95, 153] on textarea "What questions do you have about the proposed framework? (Give at least 2) (req…" at bounding box center [216, 167] width 358 height 28
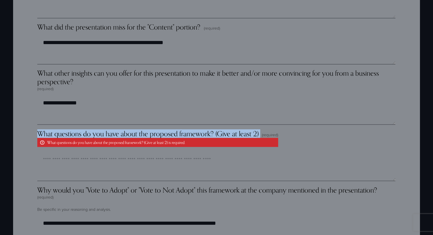
click at [95, 135] on span "What questions do you have about the proposed framework? (Give at least 2)" at bounding box center [147, 133] width 221 height 9
click at [95, 153] on textarea "What questions do you have about the proposed framework? (Give at least 2) (req…" at bounding box center [216, 167] width 358 height 28
click at [108, 138] on span "What questions do you have about the proposed framework? (Give at least 2)" at bounding box center [147, 133] width 221 height 9
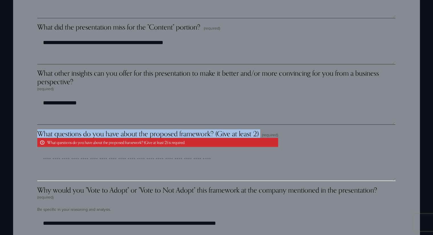
click at [108, 153] on textarea "What questions do you have about the proposed framework? (Give at least 2) (req…" at bounding box center [216, 167] width 358 height 28
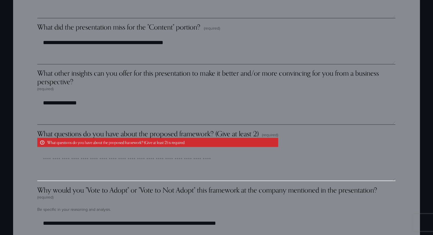
click at [98, 178] on textarea "What questions do you have about the proposed framework? (Give at least 2) (req…" at bounding box center [216, 167] width 358 height 28
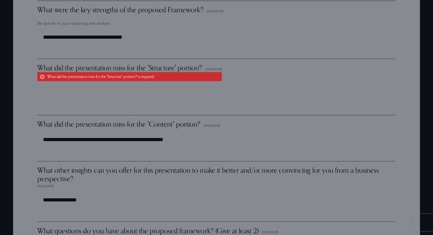
scroll to position [854, 0]
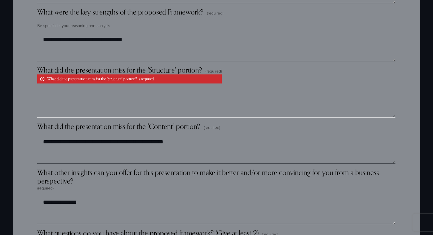
click at [97, 105] on textarea "What did the presentation miss for the "Structure" portion? (required) What did…" at bounding box center [216, 103] width 358 height 28
click at [150, 101] on textarea "What did the presentation miss for the "Structure" portion? (required) What did…" at bounding box center [216, 103] width 358 height 28
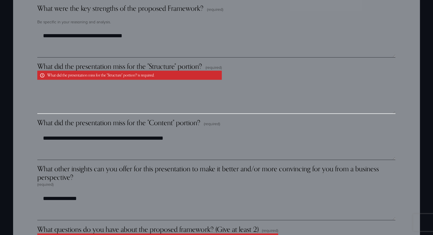
scroll to position [857, 0]
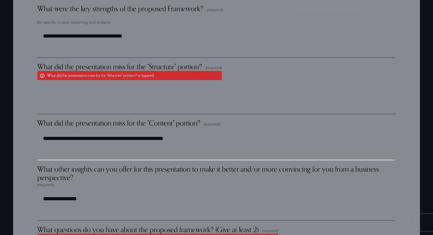
click at [137, 154] on textarea "**********" at bounding box center [216, 146] width 358 height 28
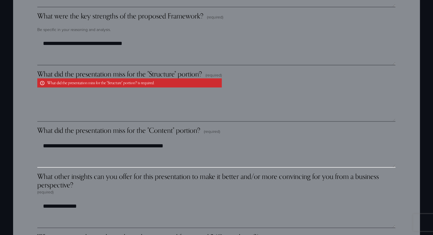
scroll to position [850, 0]
click at [102, 160] on textarea "**********" at bounding box center [216, 154] width 358 height 28
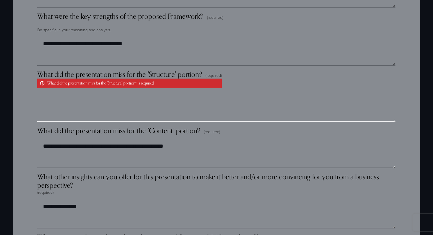
click at [112, 109] on textarea "What did the presentation miss for the "Structure" portion? (required) What did…" at bounding box center [216, 107] width 358 height 28
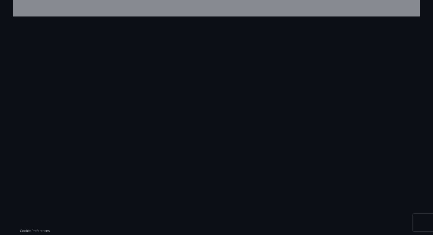
scroll to position [1869, 0]
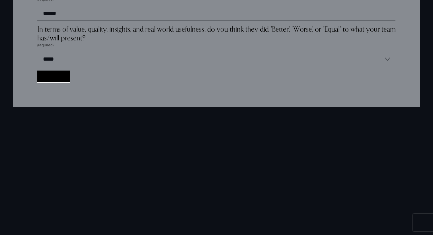
type textarea "**********"
click at [52, 79] on button "Collect Dot Collect Dot" at bounding box center [53, 77] width 32 height 12
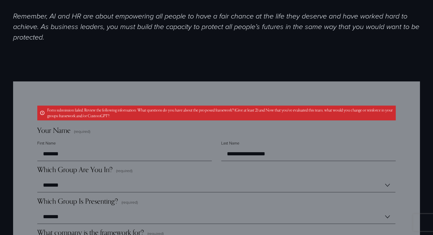
click at [148, 118] on p "Form submission failed. Review the following information: What questions do you…" at bounding box center [216, 113] width 358 height 15
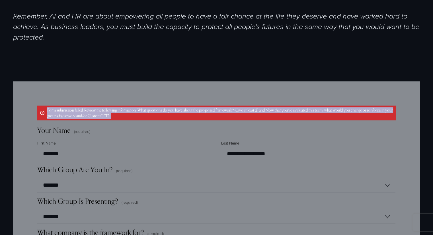
click at [148, 118] on p "Form submission failed. Review the following information: What questions do you…" at bounding box center [216, 113] width 358 height 15
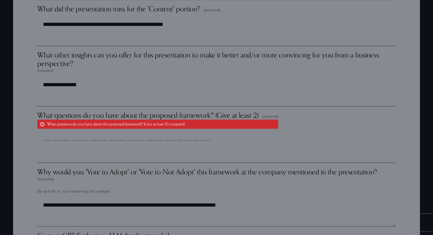
scroll to position [970, 0]
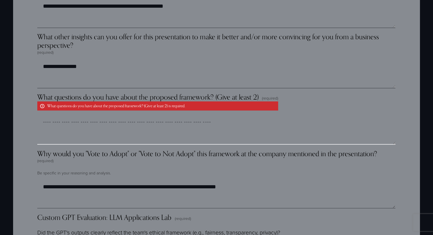
click at [134, 124] on textarea "What questions do you have about the proposed framework? (Give at least 2) (req…" at bounding box center [216, 130] width 358 height 28
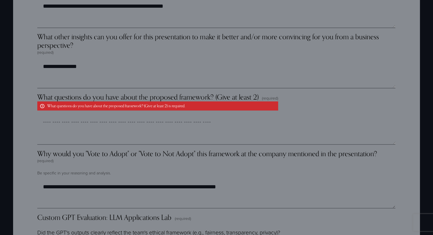
click at [121, 99] on span "What questions do you have about the proposed framework? (Give at least 2)" at bounding box center [147, 97] width 221 height 9
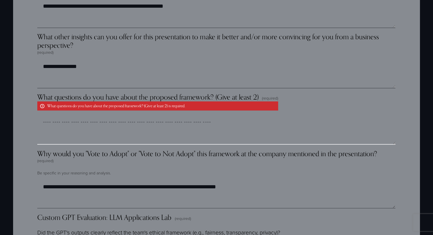
click at [121, 116] on textarea "What questions do you have about the proposed framework? (Give at least 2) (req…" at bounding box center [216, 130] width 358 height 28
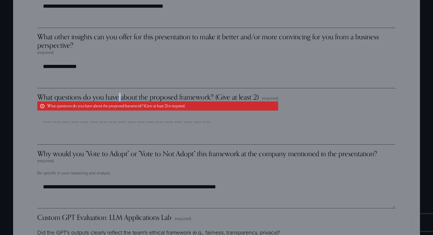
click at [121, 99] on span "What questions do you have about the proposed framework? (Give at least 2)" at bounding box center [147, 97] width 221 height 9
click at [121, 116] on textarea "What questions do you have about the proposed framework? (Give at least 2) (req…" at bounding box center [216, 130] width 358 height 28
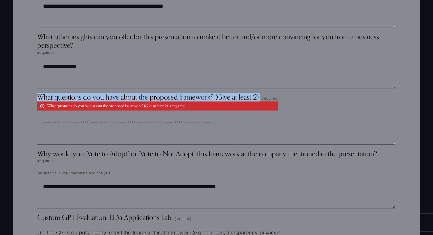
click at [121, 99] on span "What questions do you have about the proposed framework? (Give at least 2)" at bounding box center [147, 97] width 221 height 9
click at [121, 116] on textarea "What questions do you have about the proposed framework? (Give at least 2) (req…" at bounding box center [216, 130] width 358 height 28
click at [121, 99] on span "What questions do you have about the proposed framework? (Give at least 2)" at bounding box center [147, 97] width 221 height 9
click at [121, 116] on textarea "What questions do you have about the proposed framework? (Give at least 2) (req…" at bounding box center [216, 130] width 358 height 28
click at [118, 101] on span "What questions do you have about the proposed framework? (Give at least 2)" at bounding box center [147, 97] width 221 height 9
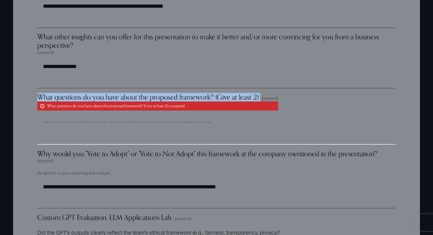
click at [118, 116] on textarea "What questions do you have about the proposed framework? (Give at least 2) (req…" at bounding box center [216, 130] width 358 height 28
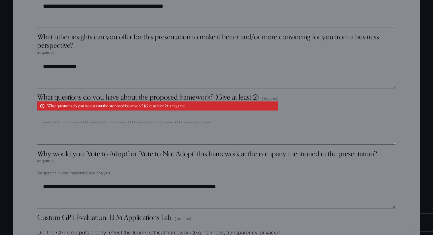
click at [105, 99] on span "What questions do you have about the proposed framework? (Give at least 2)" at bounding box center [147, 97] width 221 height 9
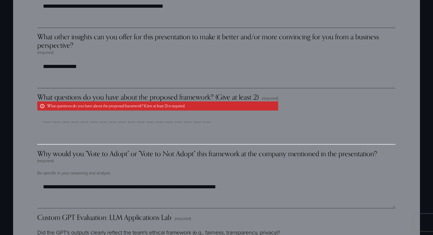
click at [105, 116] on textarea "What questions do you have about the proposed framework? (Give at least 2) (req…" at bounding box center [216, 130] width 358 height 28
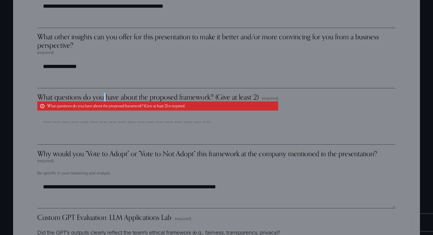
click at [105, 99] on span "What questions do you have about the proposed framework? (Give at least 2)" at bounding box center [147, 97] width 221 height 9
click at [105, 116] on textarea "What questions do you have about the proposed framework? (Give at least 2) (req…" at bounding box center [216, 130] width 358 height 28
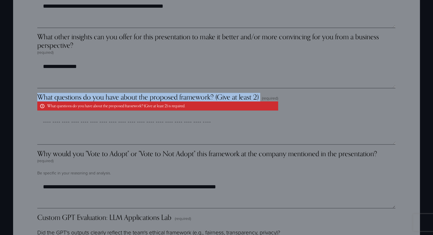
click at [105, 99] on span "What questions do you have about the proposed framework? (Give at least 2)" at bounding box center [147, 97] width 221 height 9
click at [105, 116] on textarea "What questions do you have about the proposed framework? (Give at least 2) (req…" at bounding box center [216, 130] width 358 height 28
click at [105, 99] on span "What questions do you have about the proposed framework? (Give at least 2)" at bounding box center [147, 97] width 221 height 9
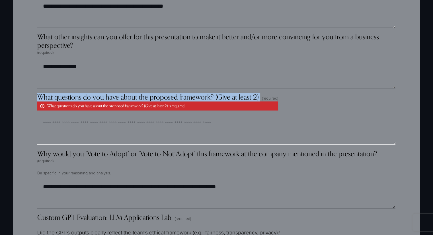
click at [105, 116] on textarea "What questions do you have about the proposed framework? (Give at least 2) (req…" at bounding box center [216, 130] width 358 height 28
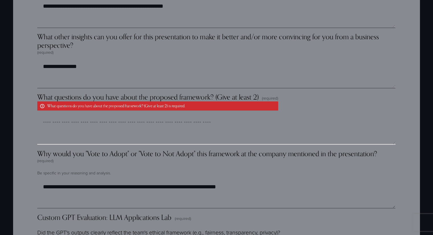
click at [101, 138] on textarea "What questions do you have about the proposed framework? (Give at least 2) (req…" at bounding box center [216, 130] width 358 height 28
type textarea "*"
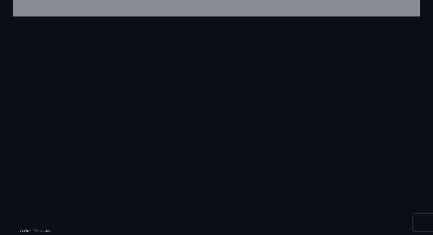
scroll to position [1873, 0]
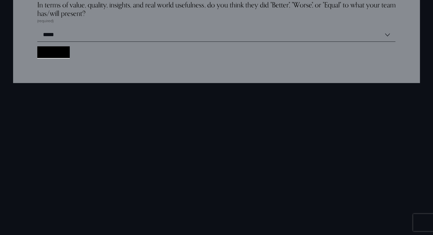
type textarea "**********"
click at [57, 56] on button "Collect Dot Collect Dot" at bounding box center [53, 52] width 32 height 12
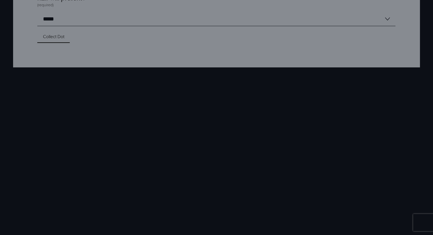
scroll to position [316, 0]
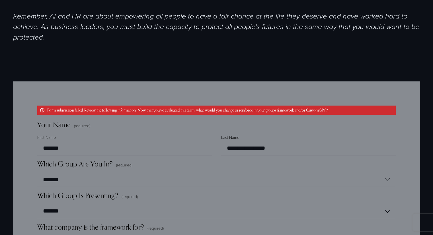
click at [131, 111] on p "Form submission failed. Review the following information: Now that you’ve evalu…" at bounding box center [216, 110] width 358 height 9
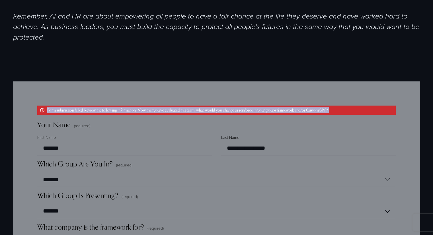
click at [131, 111] on p "Form submission failed. Review the following information: Now that you’ve evalu…" at bounding box center [216, 110] width 358 height 9
click at [145, 112] on p "Form submission failed. Review the following information: Now that you’ve evalu…" at bounding box center [216, 110] width 358 height 9
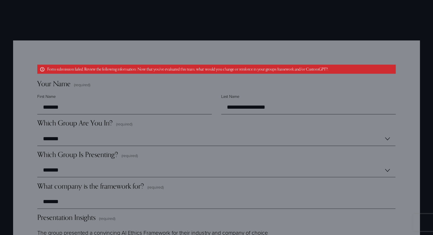
scroll to position [390, 0]
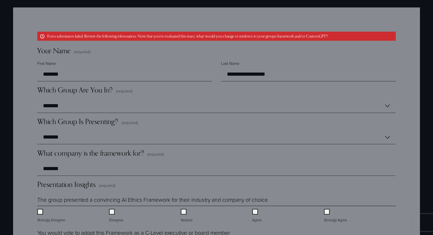
click at [184, 37] on p "Form submission failed. Review the following information: Now that you’ve evalu…" at bounding box center [216, 36] width 358 height 9
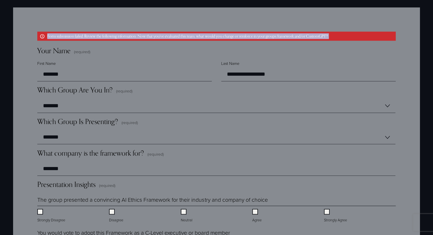
click at [184, 37] on p "Form submission failed. Review the following information: Now that you’ve evalu…" at bounding box center [216, 36] width 358 height 9
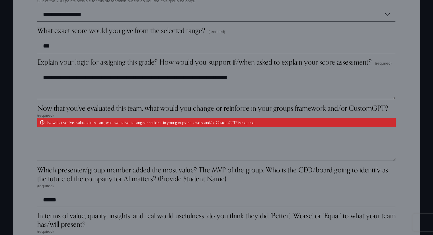
scroll to position [1646, 0]
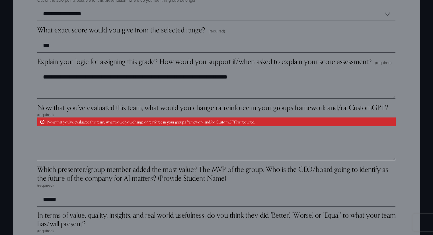
click at [101, 152] on textarea "Now that you’ve evaluated this team, what would you change or reinforce in your…" at bounding box center [216, 146] width 358 height 28
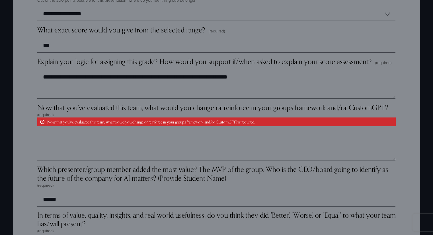
click at [111, 107] on span "Now that you’ve evaluated this team, what would you change or reinforce in your…" at bounding box center [212, 107] width 351 height 9
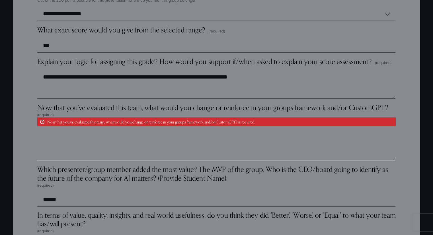
click at [111, 132] on textarea "Now that you’ve evaluated this team, what would you change or reinforce in your…" at bounding box center [216, 146] width 358 height 28
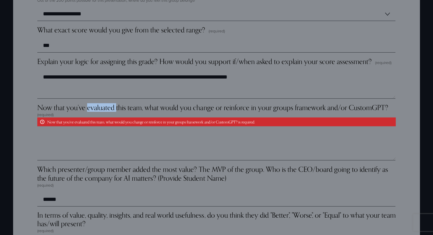
click at [111, 107] on span "Now that you’ve evaluated this team, what would you change or reinforce in your…" at bounding box center [212, 107] width 351 height 9
click at [111, 132] on textarea "Now that you’ve evaluated this team, what would you change or reinforce in your…" at bounding box center [216, 146] width 358 height 28
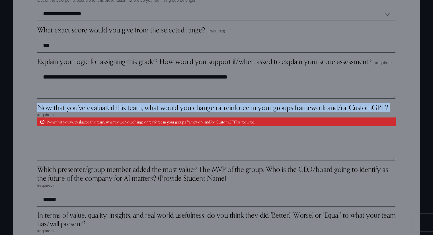
click at [111, 107] on span "Now that you’ve evaluated this team, what would you change or reinforce in your…" at bounding box center [212, 107] width 351 height 9
click at [111, 132] on textarea "Now that you’ve evaluated this team, what would you change or reinforce in your…" at bounding box center [216, 146] width 358 height 28
click at [111, 107] on span "Now that you’ve evaluated this team, what would you change or reinforce in your…" at bounding box center [212, 107] width 351 height 9
click at [111, 132] on textarea "Now that you’ve evaluated this team, what would you change or reinforce in your…" at bounding box center [216, 146] width 358 height 28
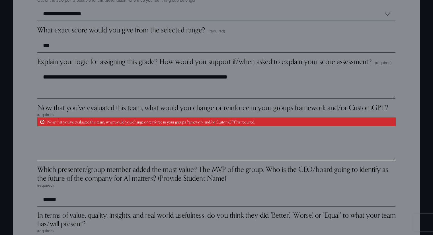
click at [121, 138] on textarea "Now that you’ve evaluated this team, what would you change or reinforce in your…" at bounding box center [216, 146] width 358 height 28
click at [120, 146] on textarea "Now that you’ve evaluated this team, what would you change or reinforce in your…" at bounding box center [216, 146] width 358 height 28
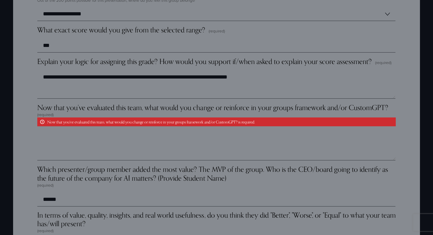
click at [109, 106] on span "Now that you’ve evaluated this team, what would you change or reinforce in your…" at bounding box center [212, 107] width 351 height 9
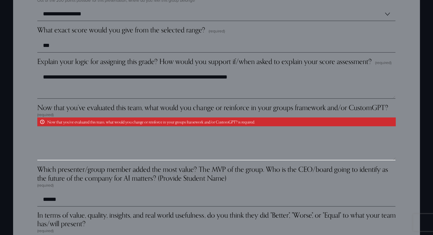
click at [109, 132] on textarea "Now that you’ve evaluated this team, what would you change or reinforce in your…" at bounding box center [216, 146] width 358 height 28
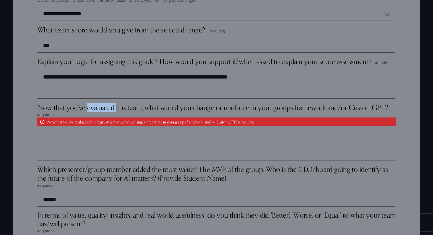
click at [109, 106] on span "Now that you’ve evaluated this team, what would you change or reinforce in your…" at bounding box center [212, 107] width 351 height 9
click at [109, 132] on textarea "Now that you’ve evaluated this team, what would you change or reinforce in your…" at bounding box center [216, 146] width 358 height 28
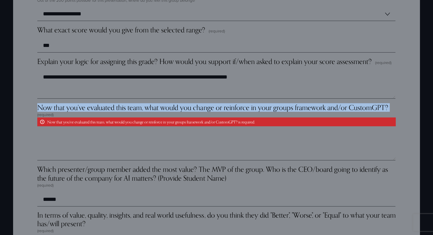
click at [109, 106] on span "Now that you’ve evaluated this team, what would you change or reinforce in your…" at bounding box center [212, 107] width 351 height 9
click at [109, 132] on textarea "Now that you’ve evaluated this team, what would you change or reinforce in your…" at bounding box center [216, 146] width 358 height 28
click at [109, 106] on span "Now that you’ve evaluated this team, what would you change or reinforce in your…" at bounding box center [212, 107] width 351 height 9
click at [109, 132] on textarea "Now that you’ve evaluated this team, what would you change or reinforce in your…" at bounding box center [216, 146] width 358 height 28
click at [109, 106] on span "Now that you’ve evaluated this team, what would you change or reinforce in your…" at bounding box center [212, 107] width 351 height 9
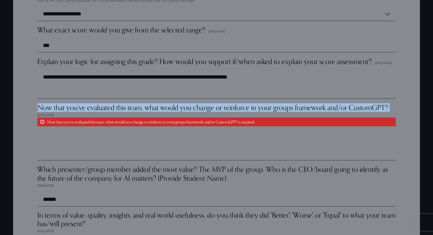
click at [109, 132] on textarea "Now that you’ve evaluated this team, what would you change or reinforce in your…" at bounding box center [216, 146] width 358 height 28
click at [124, 109] on span "Now that you’ve evaluated this team, what would you change or reinforce in your…" at bounding box center [212, 107] width 351 height 9
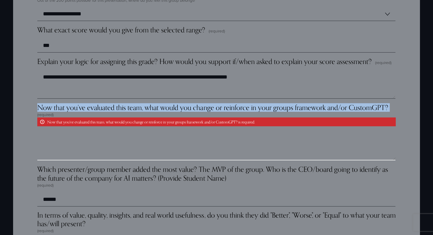
click at [124, 132] on textarea "Now that you’ve evaluated this team, what would you change or reinforce in your…" at bounding box center [216, 146] width 358 height 28
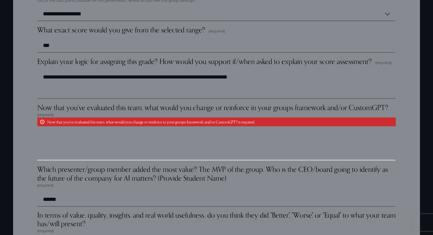
click at [141, 145] on textarea "Now that you’ve evaluated this team, what would you change or reinforce in your…" at bounding box center [216, 146] width 358 height 28
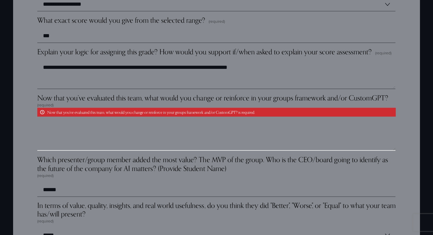
scroll to position [1656, 0]
type textarea "*"
click at [138, 145] on textarea "Now that you’ve evaluated this team, what would you change or reinforce in your…" at bounding box center [216, 136] width 358 height 28
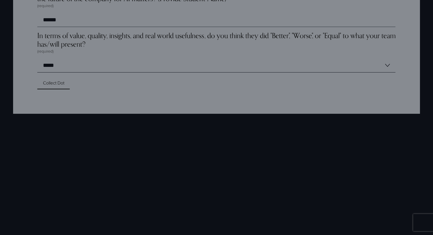
scroll to position [1826, 0]
type textarea "**********"
click at [50, 89] on button "Collect Dot Collect Dot" at bounding box center [53, 83] width 32 height 12
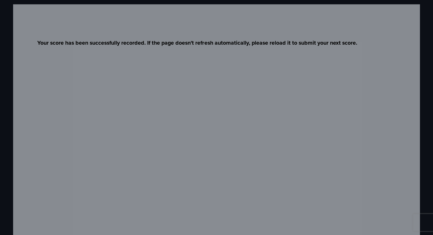
scroll to position [392, 0]
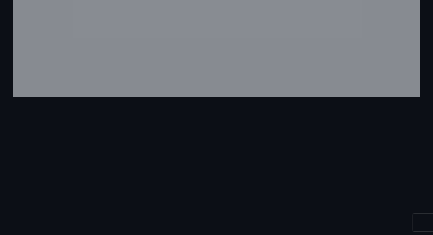
scroll to position [1926, 0]
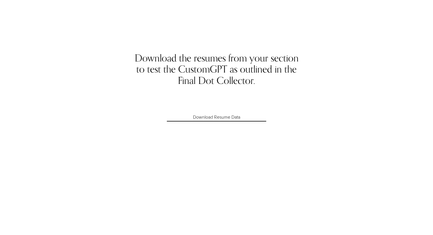
click at [234, 117] on link "Download Resume Data" at bounding box center [216, 117] width 99 height 9
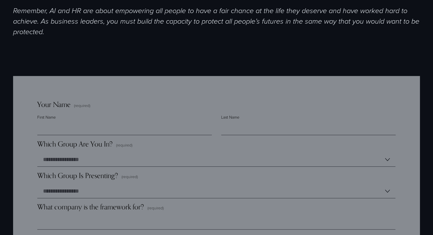
scroll to position [350, 0]
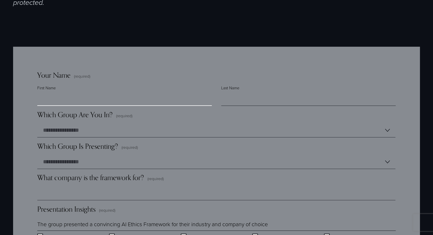
click at [78, 101] on input "First Name" at bounding box center [124, 99] width 175 height 14
type input "*******"
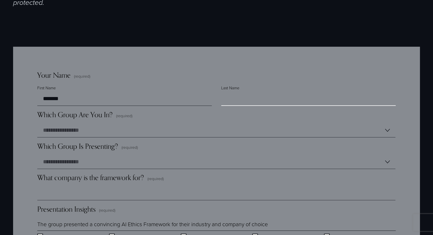
type input "**********"
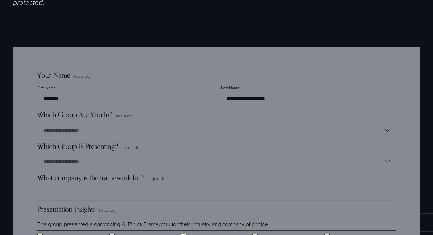
click at [79, 127] on select "**********" at bounding box center [216, 131] width 358 height 14
select select "*******"
click at [37, 125] on select "**********" at bounding box center [216, 131] width 358 height 14
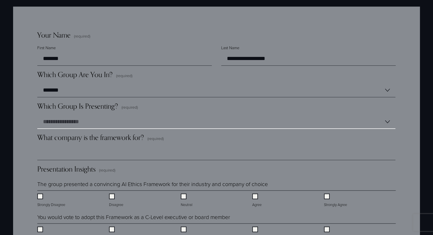
click at [90, 123] on select "**********" at bounding box center [216, 122] width 358 height 14
select select "*******"
click at [37, 117] on select "**********" at bounding box center [216, 122] width 358 height 14
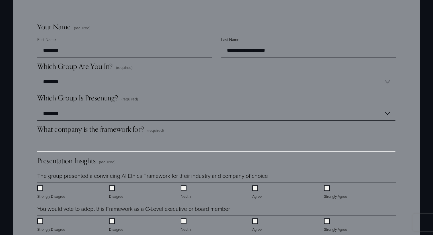
click at [84, 144] on input "What company is the framework for? (required)" at bounding box center [216, 145] width 358 height 14
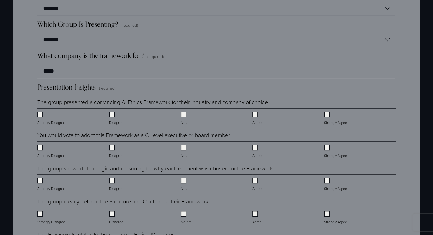
scroll to position [476, 0]
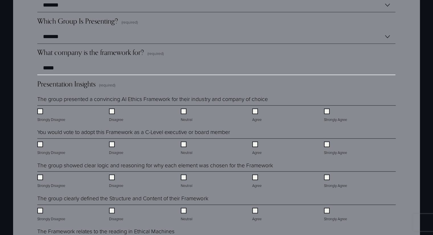
type input "*****"
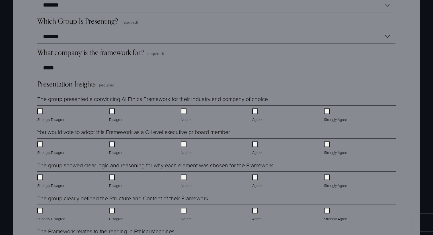
click at [110, 103] on legend "The group presented a convincing AI Ethics Framework for their industry and com…" at bounding box center [152, 99] width 230 height 8
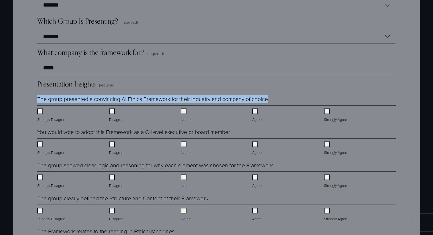
click at [110, 103] on legend "The group presented a convincing AI Ethics Framework for their industry and com…" at bounding box center [152, 99] width 230 height 8
click at [146, 95] on div "Presentation Insights (required) The group presented a convincing AI Ethics Fra…" at bounding box center [216, 189] width 358 height 218
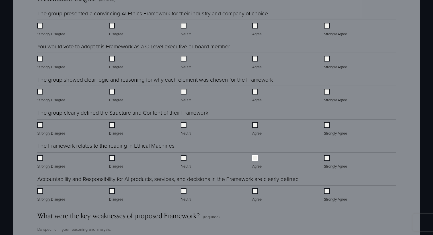
scroll to position [603, 0]
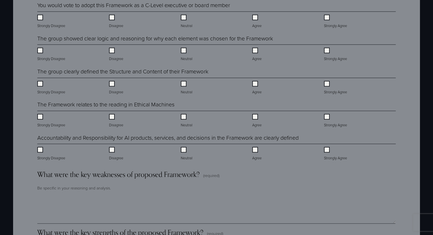
click at [325, 121] on label "Strongly Agree" at bounding box center [336, 121] width 24 height 14
click at [231, 138] on legend "Accountability and Responsibility for AI products, services, and decisions in t…" at bounding box center [167, 138] width 261 height 8
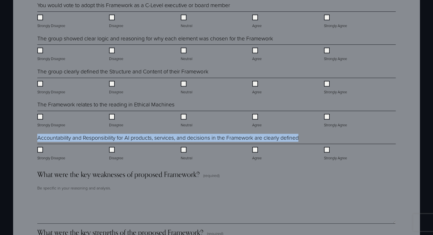
click at [231, 138] on legend "Accountability and Responsibility for AI products, services, and decisions in t…" at bounding box center [167, 138] width 261 height 8
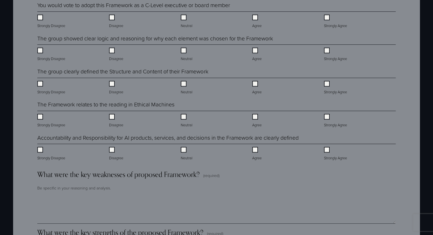
click at [222, 158] on div "Neutral" at bounding box center [217, 152] width 72 height 17
click at [199, 141] on legend "Accountability and Responsibility for AI products, services, and decisions in t…" at bounding box center [167, 138] width 261 height 8
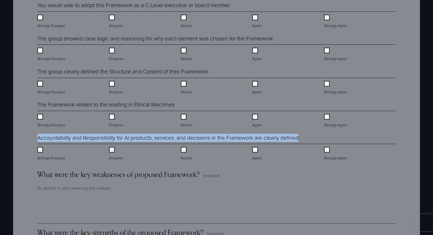
click at [199, 141] on legend "Accountability and Responsibility for AI products, services, and decisions in t…" at bounding box center [167, 138] width 261 height 8
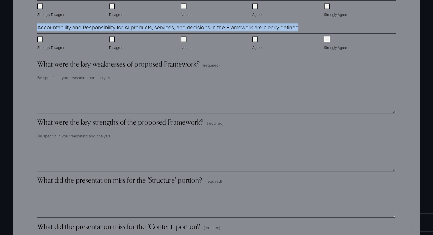
scroll to position [714, 0]
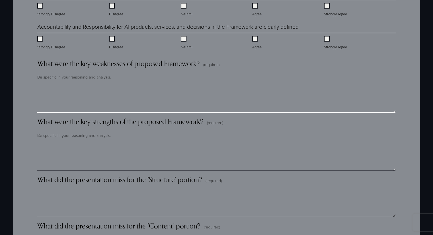
click at [167, 104] on textarea "What were the key weaknesses of proposed Framework? (required)" at bounding box center [216, 98] width 358 height 28
type textarea "****"
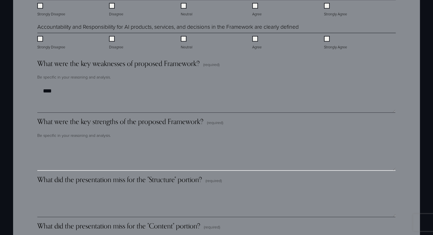
click at [143, 165] on textarea "What were the key strengths of the proposed Framework? (required)" at bounding box center [216, 156] width 358 height 28
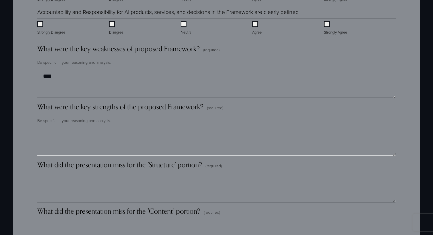
scroll to position [738, 0]
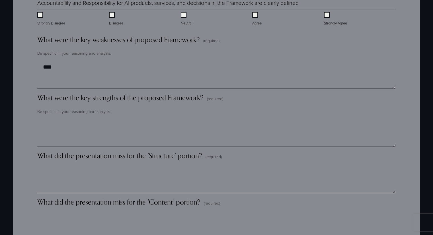
click at [116, 179] on textarea "What did the presentation miss for the "Structure" portion? (required)" at bounding box center [216, 179] width 358 height 28
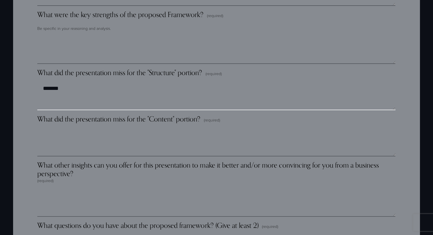
type textarea "*******"
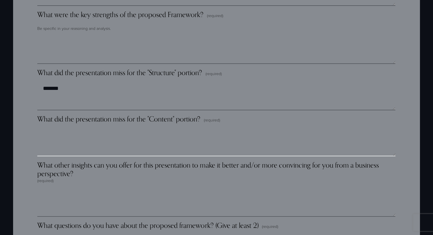
click at [107, 154] on textarea "What did the presentation miss for the "Content" portion? (required)" at bounding box center [216, 142] width 358 height 28
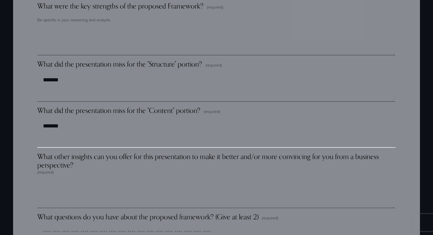
scroll to position [819, 0]
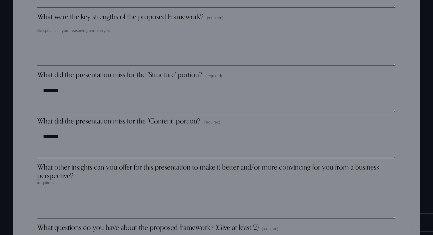
click at [65, 142] on textarea "*******" at bounding box center [216, 144] width 358 height 28
click at [74, 145] on textarea "*******" at bounding box center [216, 144] width 358 height 28
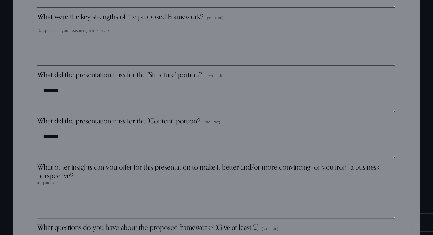
click at [74, 145] on textarea "*******" at bounding box center [216, 144] width 358 height 28
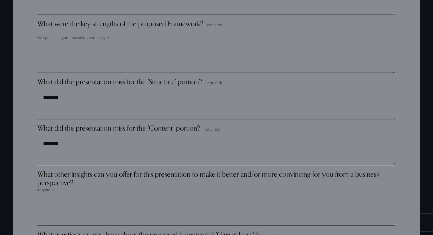
scroll to position [812, 0]
paste textarea
type textarea "*"
click at [70, 146] on textarea "**********" at bounding box center [216, 151] width 358 height 28
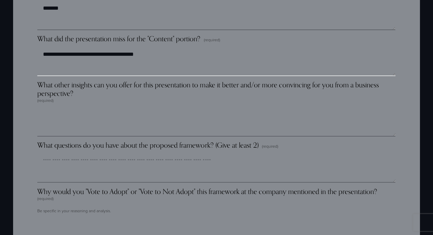
scroll to position [915, 0]
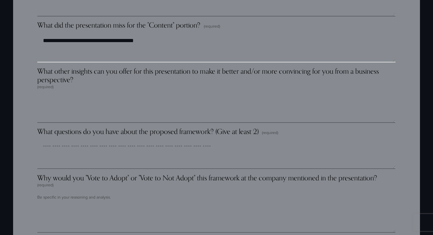
type textarea "**********"
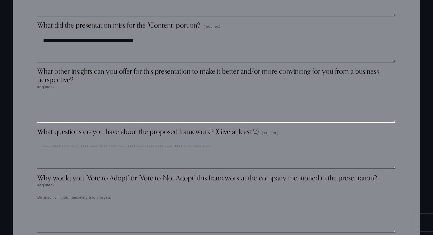
click at [176, 110] on textarea "What other insights can you offer for this presentation to make it better and/o…" at bounding box center [216, 108] width 358 height 28
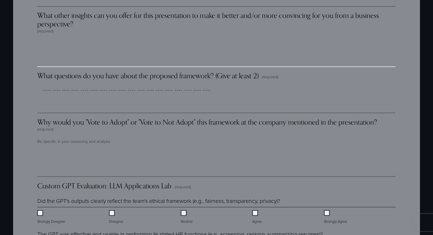
scroll to position [950, 0]
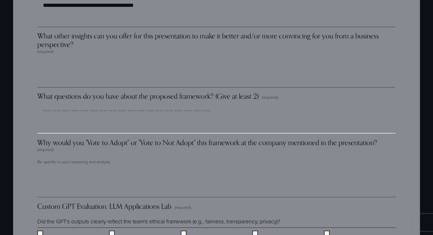
click at [96, 120] on textarea "What questions do you have about the proposed framework? (Give at least 2) (req…" at bounding box center [216, 119] width 358 height 28
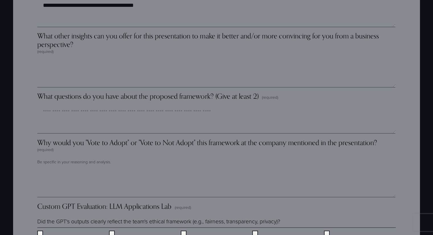
click at [87, 97] on span "What questions do you have about the proposed framework? (Give at least 2)" at bounding box center [147, 96] width 221 height 9
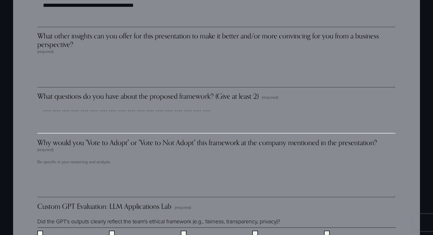
click at [87, 105] on textarea "What questions do you have about the proposed framework? (Give at least 2) (req…" at bounding box center [216, 119] width 358 height 28
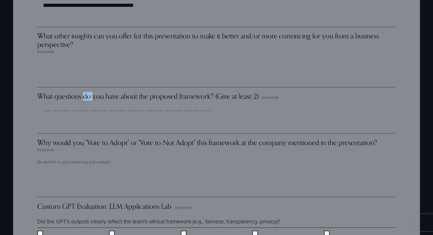
click at [87, 97] on span "What questions do you have about the proposed framework? (Give at least 2)" at bounding box center [147, 96] width 221 height 9
click at [87, 105] on textarea "What questions do you have about the proposed framework? (Give at least 2) (req…" at bounding box center [216, 119] width 358 height 28
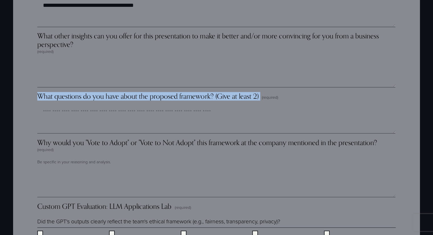
click at [87, 97] on span "What questions do you have about the proposed framework? (Give at least 2)" at bounding box center [147, 96] width 221 height 9
click at [87, 105] on textarea "What questions do you have about the proposed framework? (Give at least 2) (req…" at bounding box center [216, 119] width 358 height 28
click at [87, 97] on span "What questions do you have about the proposed framework? (Give at least 2)" at bounding box center [147, 96] width 221 height 9
click at [87, 105] on textarea "What questions do you have about the proposed framework? (Give at least 2) (req…" at bounding box center [216, 119] width 358 height 28
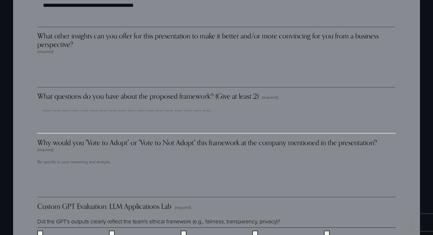
click at [81, 117] on textarea "What questions do you have about the proposed framework? (Give at least 2) (req…" at bounding box center [216, 119] width 358 height 28
type textarea "*"
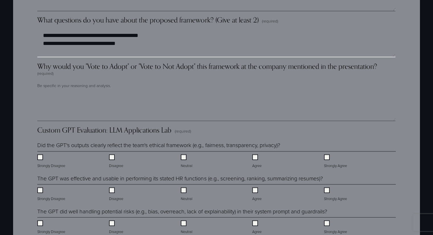
scroll to position [1026, 0]
type textarea "**********"
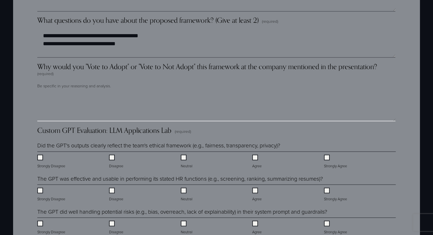
click at [77, 105] on textarea "Why would you "Vote to Adopt" or "Vote to Not Adopt" this framework at the comp…" at bounding box center [216, 107] width 358 height 28
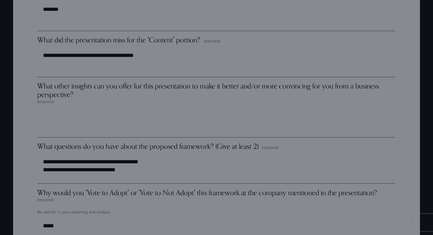
scroll to position [894, 0]
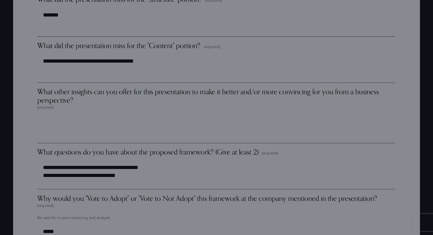
type textarea "*****"
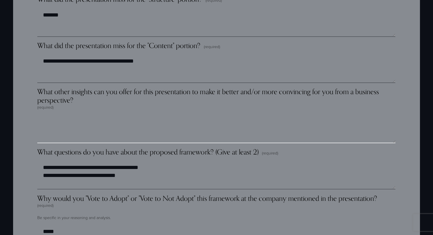
click at [121, 133] on textarea "What other insights can you offer for this presentation to make it better and/o…" at bounding box center [216, 129] width 358 height 28
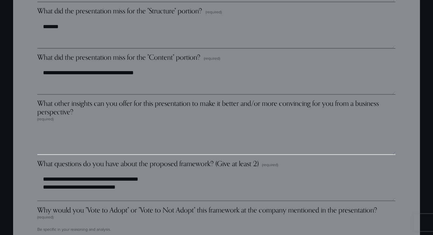
scroll to position [883, 0]
type textarea "*"
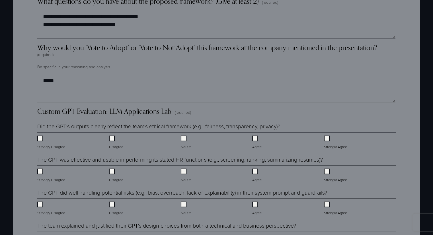
scroll to position [1053, 0]
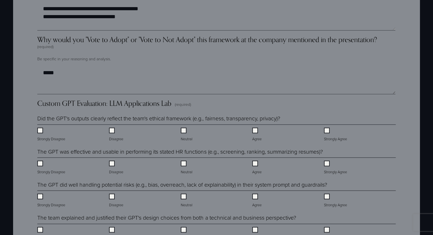
type textarea "**********"
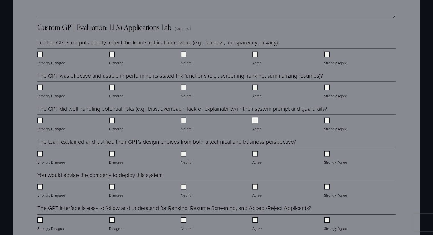
scroll to position [1129, 0]
click at [256, 149] on fieldset "The team explained and justified their GPT's design choices from both a technic…" at bounding box center [216, 152] width 358 height 28
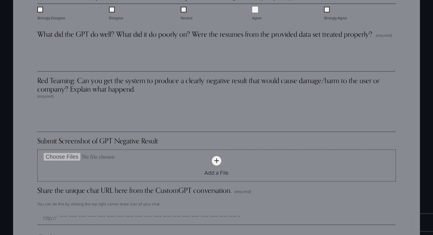
scroll to position [1340, 0]
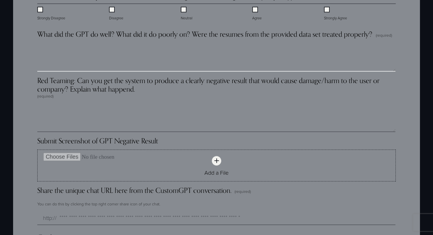
click at [140, 62] on textarea "What did the GPT do well? What did it do poorly on? Were the resumes from the p…" at bounding box center [216, 57] width 358 height 28
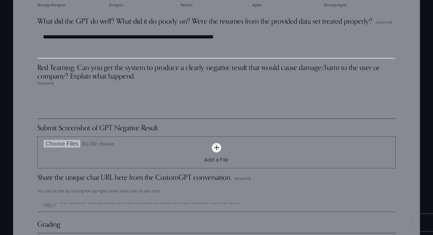
scroll to position [1353, 0]
type textarea "**********"
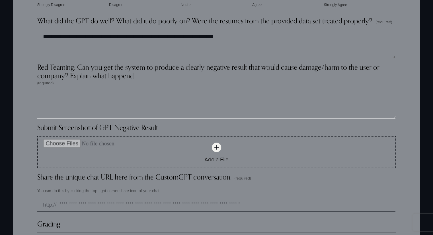
click at [110, 101] on textarea "Red Teaming: Can you get the system to produce a clearly negative result that w…" at bounding box center [216, 104] width 358 height 28
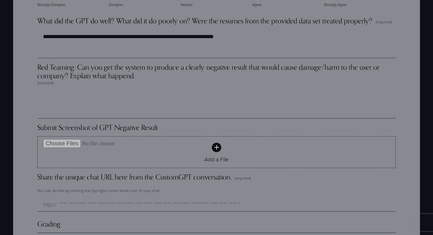
click at [206, 143] on div "Add a File" at bounding box center [217, 152] width 358 height 31
click at [206, 143] on input "Add a File" at bounding box center [217, 144] width 358 height 14
type input "**********"
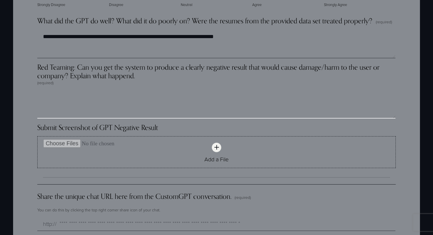
click at [130, 102] on textarea "Red Teaming: Can you get the system to produce a clearly negative result that w…" at bounding box center [216, 104] width 358 height 28
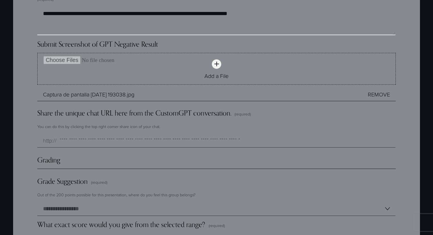
scroll to position [1446, 0]
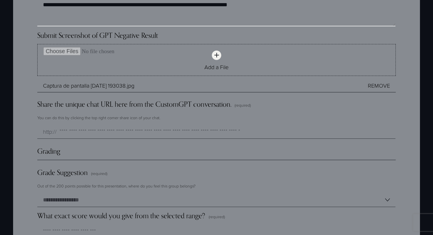
type textarea "**********"
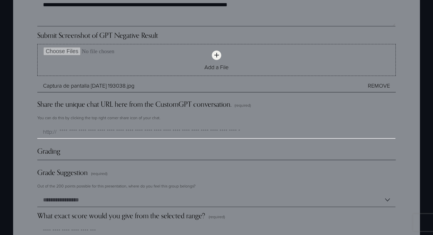
click at [142, 133] on input "Share the unique chat URL here from the CustomGPT conversation. (required)" at bounding box center [216, 132] width 358 height 14
paste input "**********"
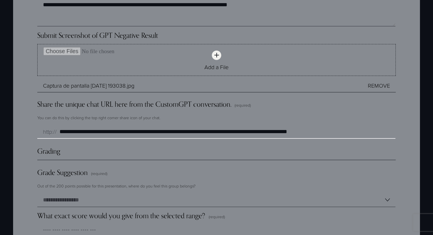
scroll to position [1460, 0]
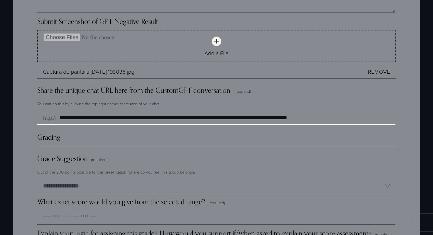
type input "**********"
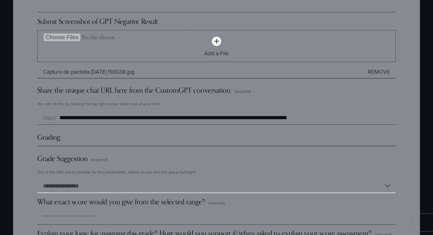
click at [76, 185] on select "**********" at bounding box center [216, 186] width 358 height 14
click at [37, 181] on select "**********" at bounding box center [216, 186] width 358 height 14
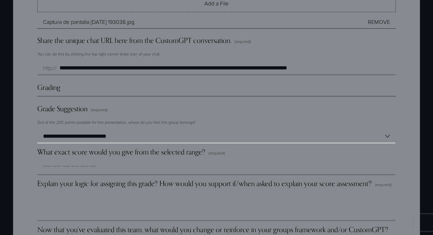
scroll to position [1509, 0]
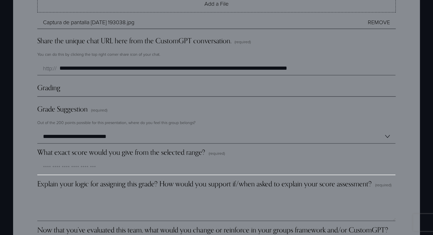
click at [80, 166] on input "What exact score would you give from the selected range? (required)" at bounding box center [216, 169] width 358 height 14
drag, startPoint x: 76, startPoint y: 168, endPoint x: 90, endPoint y: 135, distance: 35.9
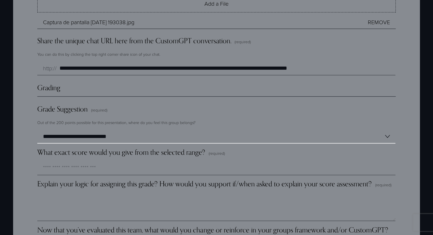
click at [90, 135] on select "**********" at bounding box center [216, 137] width 358 height 14
select select "**********"
click at [37, 131] on select "**********" at bounding box center [216, 137] width 358 height 14
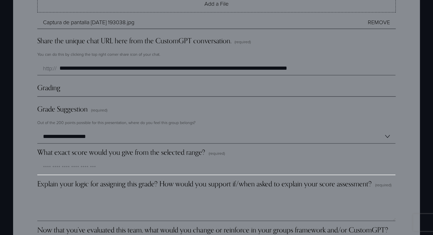
click at [77, 174] on input "What exact score would you give from the selected range? (required)" at bounding box center [216, 169] width 358 height 14
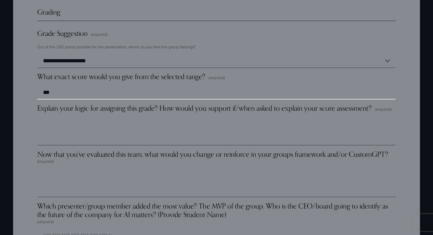
scroll to position [1585, 0]
type input "***"
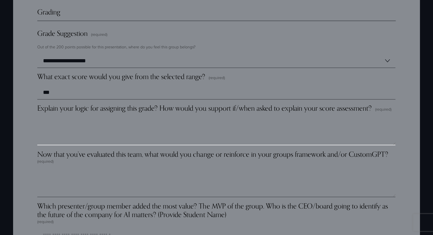
click at [82, 138] on textarea "Explain your logic for assigning this grade? How would you support if/when aske…" at bounding box center [216, 131] width 358 height 28
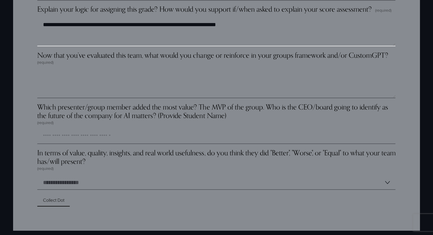
scroll to position [1685, 0]
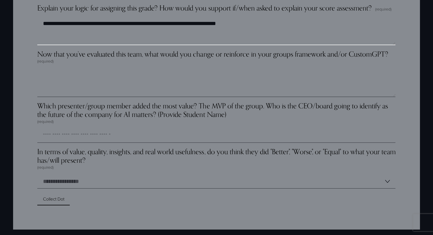
type textarea "**********"
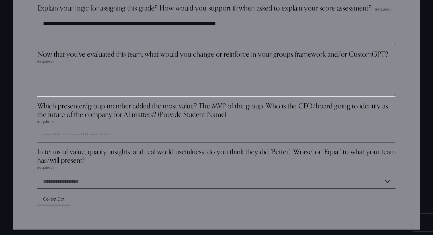
click at [95, 84] on textarea "Now that you’ve evaluated this team, what would you change or reinforce in your…" at bounding box center [216, 83] width 358 height 28
type textarea "*"
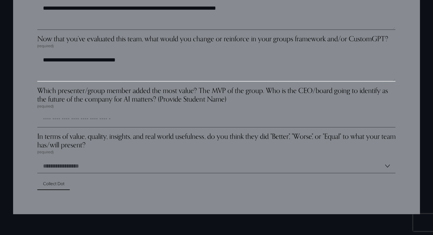
type textarea "**********"
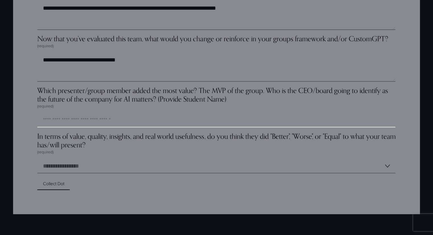
click at [107, 126] on input "Which presenter/group member added the most value? The MVP of the group. Who is…" at bounding box center [216, 121] width 358 height 14
type input "*****"
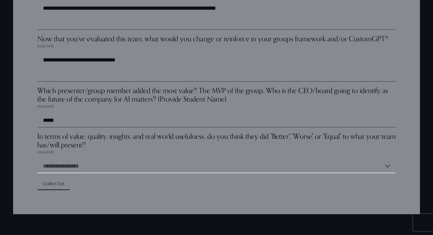
click at [95, 166] on select "**********" at bounding box center [216, 167] width 358 height 14
select select "******"
click at [37, 161] on select "**********" at bounding box center [216, 167] width 358 height 14
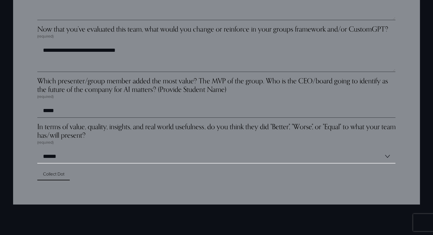
click at [69, 160] on select "**********" at bounding box center [216, 157] width 358 height 14
click at [70, 162] on select "**********" at bounding box center [216, 157] width 358 height 14
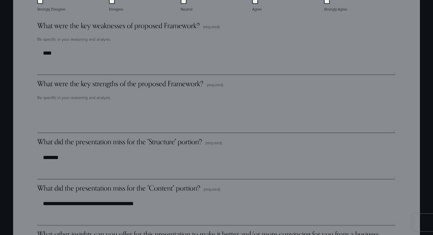
scroll to position [738, 0]
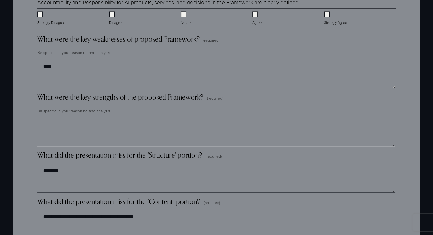
click at [72, 132] on textarea "What were the key strengths of the proposed Framework? (required)" at bounding box center [216, 132] width 358 height 28
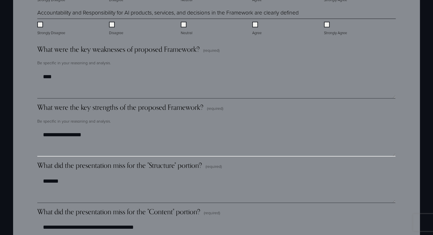
scroll to position [726, 0]
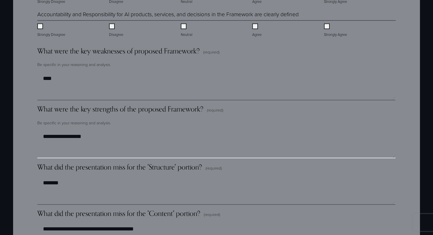
click at [57, 140] on textarea "**********" at bounding box center [216, 144] width 358 height 28
click at [60, 137] on textarea "**********" at bounding box center [216, 144] width 358 height 28
click at [110, 152] on textarea "**********" at bounding box center [216, 144] width 358 height 28
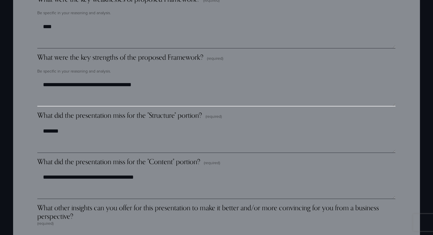
scroll to position [778, 0]
click at [127, 90] on textarea "**********" at bounding box center [216, 92] width 358 height 28
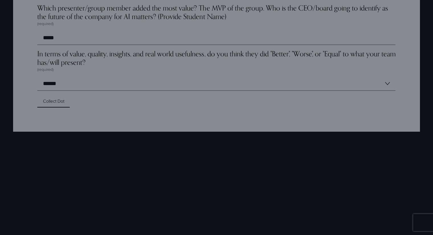
scroll to position [1804, 0]
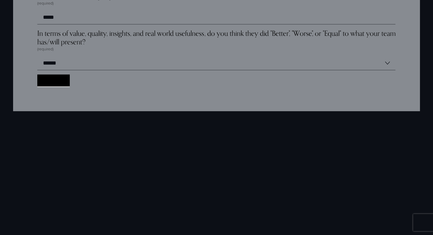
type textarea "**********"
click at [49, 87] on button "Collect Dot Collect Dot" at bounding box center [53, 81] width 32 height 12
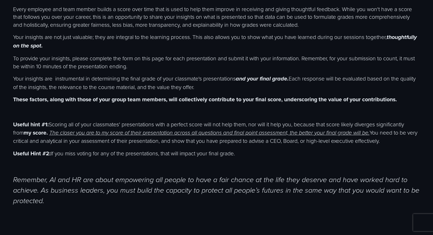
scroll to position [0, 0]
